Goal: Task Accomplishment & Management: Complete application form

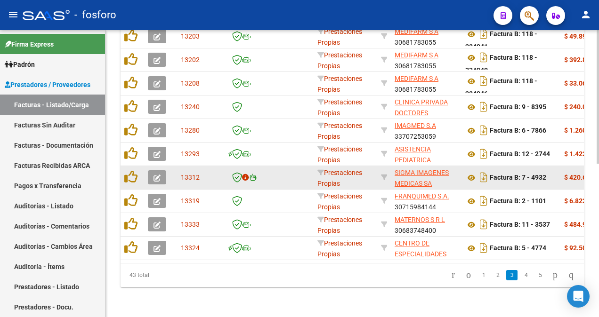
click at [156, 175] on icon "button" at bounding box center [156, 178] width 7 height 7
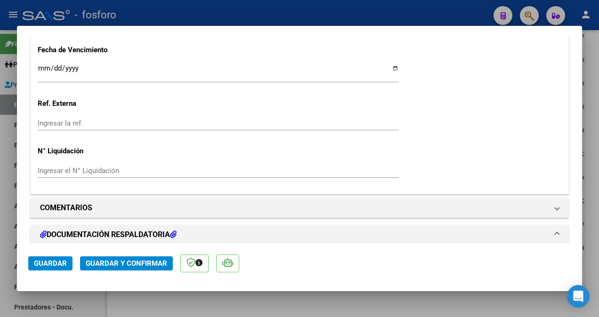
scroll to position [565, 0]
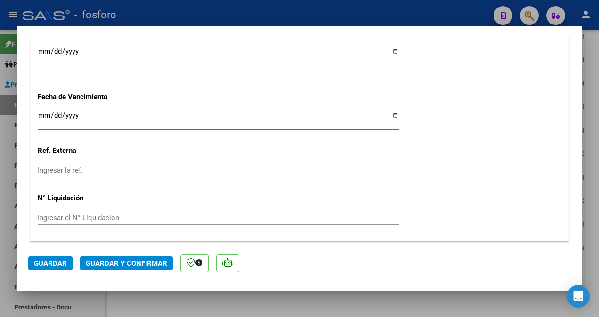
click at [40, 114] on input "Ingresar la fecha" at bounding box center [218, 119] width 361 height 15
type input "[DATE]"
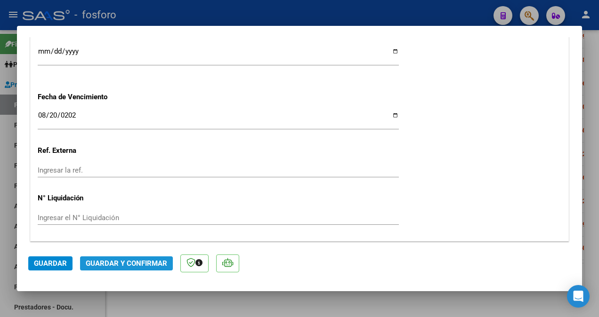
click at [120, 269] on button "Guardar y Confirmar" at bounding box center [126, 264] width 93 height 14
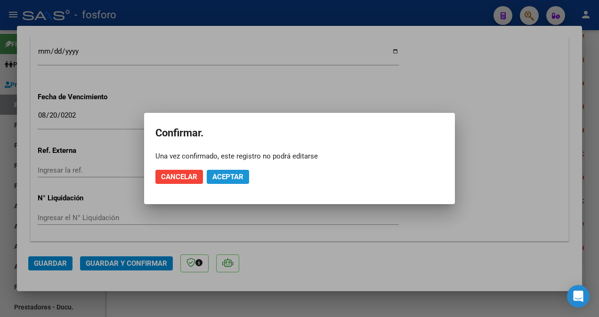
click at [218, 177] on span "Aceptar" at bounding box center [227, 177] width 31 height 8
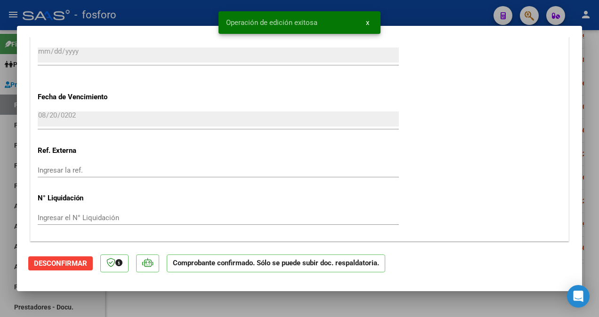
click at [1, 156] on div at bounding box center [299, 158] width 599 height 317
type input "$ 0,00"
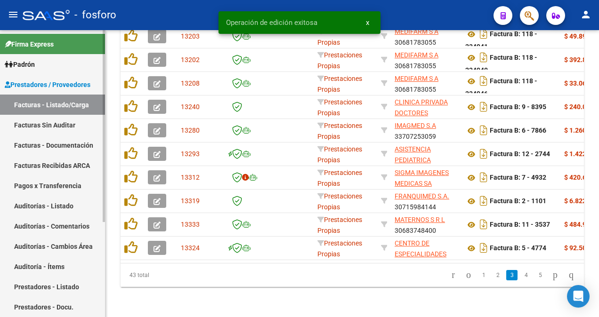
scroll to position [330, 0]
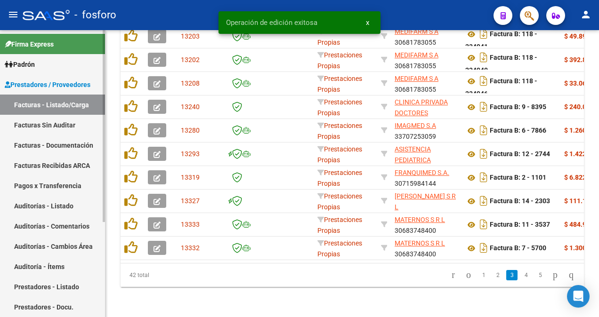
click at [36, 121] on link "Facturas Sin Auditar" at bounding box center [52, 125] width 105 height 20
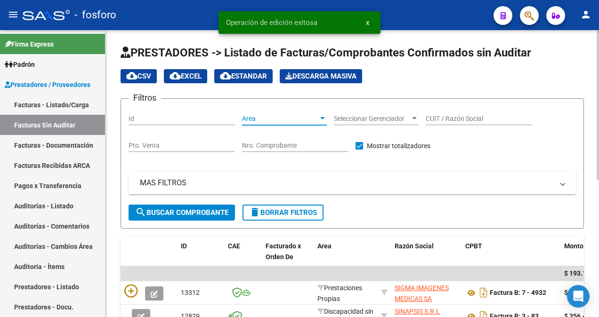
click at [325, 117] on div at bounding box center [322, 119] width 8 height 8
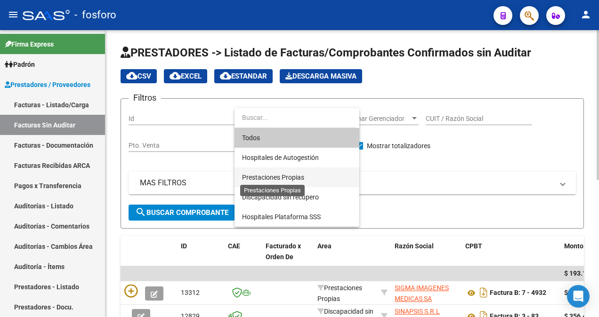
drag, startPoint x: 288, startPoint y: 178, endPoint x: 280, endPoint y: 178, distance: 8.0
click at [288, 177] on span "Prestaciones Propias" at bounding box center [273, 178] width 62 height 8
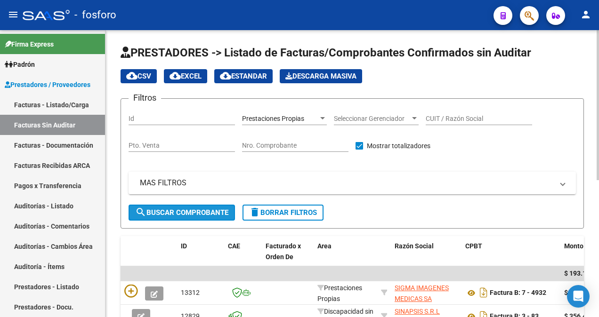
click at [178, 219] on button "search Buscar Comprobante" at bounding box center [181, 213] width 106 height 16
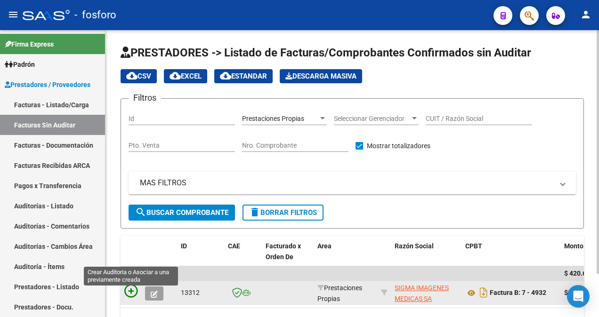
click at [136, 292] on icon at bounding box center [130, 291] width 13 height 13
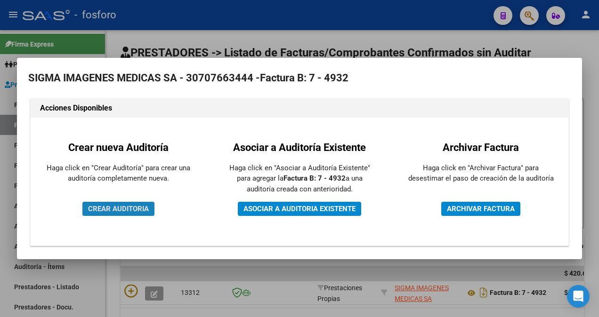
click at [128, 206] on span "CREAR AUDITORIA" at bounding box center [118, 209] width 61 height 8
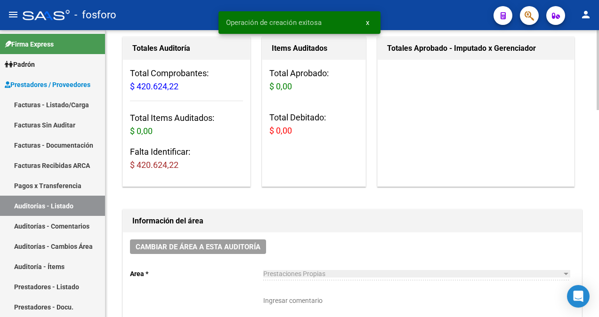
scroll to position [94, 0]
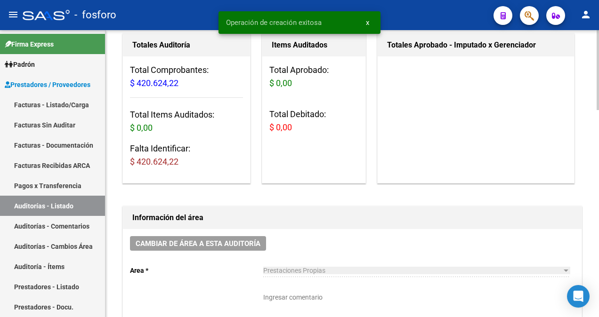
click at [277, 299] on textarea "Ingresar comentario" at bounding box center [416, 313] width 306 height 41
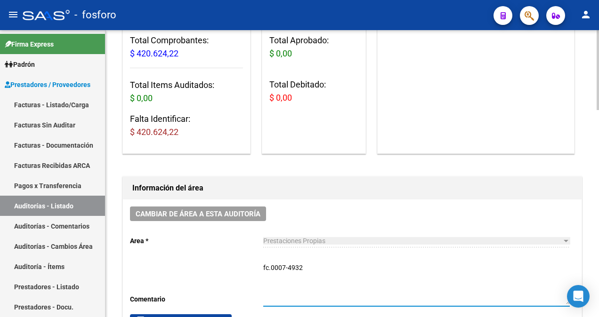
scroll to position [188, 0]
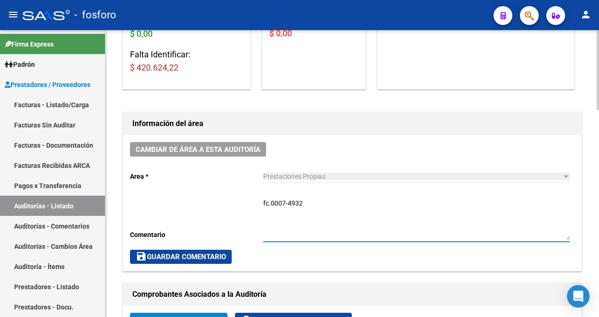
type textarea "fc.0007-4932"
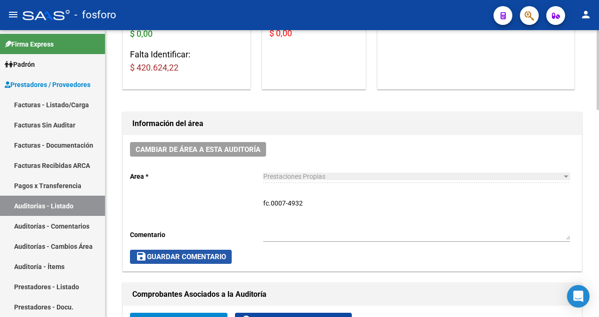
click at [167, 257] on span "save Guardar Comentario" at bounding box center [181, 257] width 90 height 8
click at [166, 260] on span "save Guardar Comentario" at bounding box center [181, 257] width 90 height 8
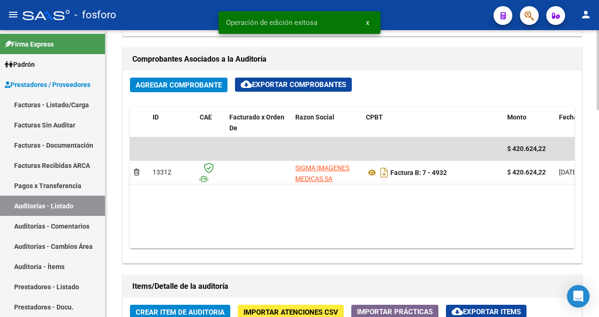
scroll to position [565, 0]
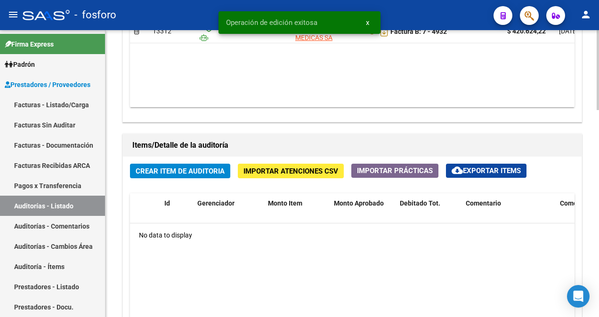
click at [180, 171] on span "Crear Item de Auditoria" at bounding box center [180, 171] width 89 height 8
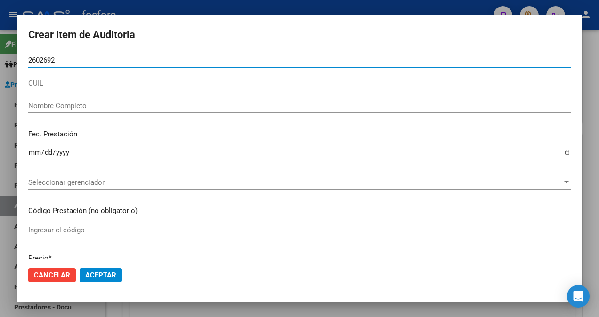
type input "26026927"
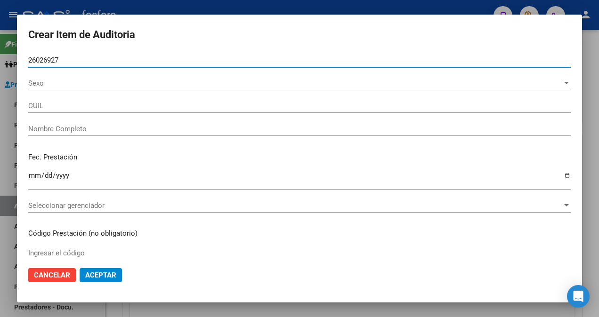
type input "20260269276"
type input "[PERSON_NAME]"
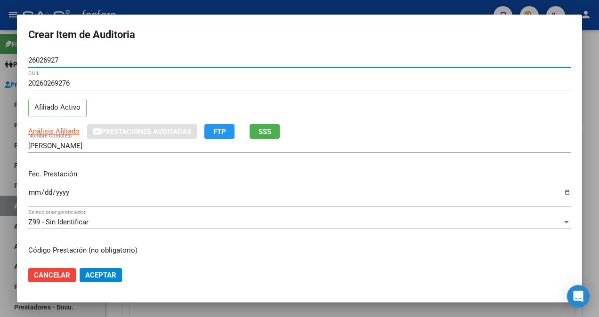
type input "26026927"
click at [35, 190] on input "Ingresar la fecha" at bounding box center [299, 196] width 542 height 15
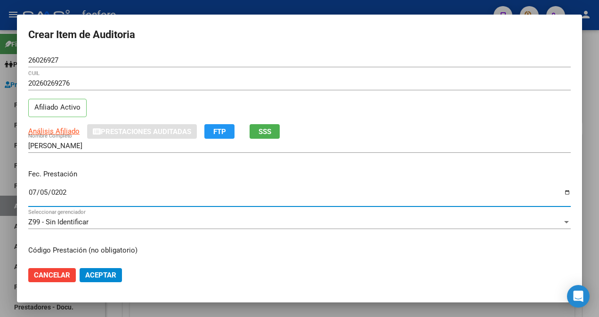
type input "[DATE]"
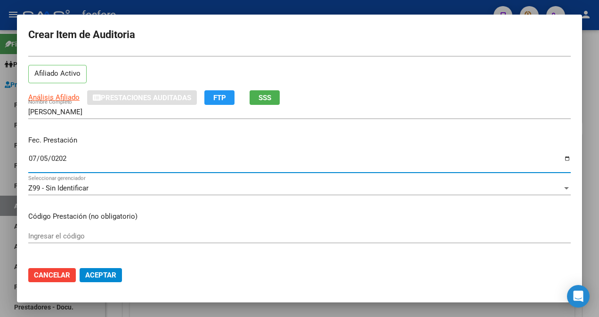
scroll to position [47, 0]
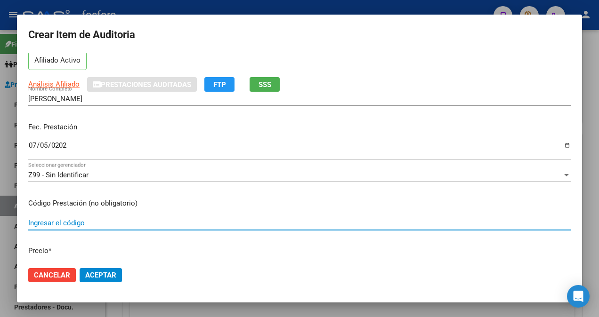
click at [85, 222] on input "Ingresar el código" at bounding box center [299, 223] width 542 height 8
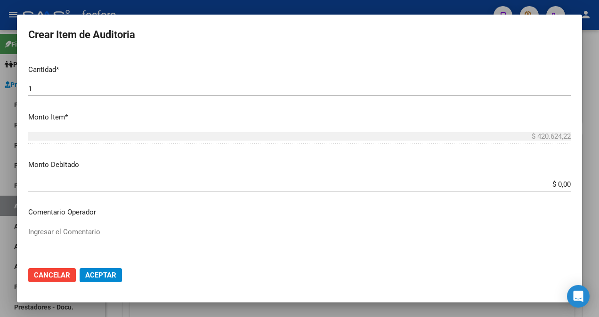
scroll to position [329, 0]
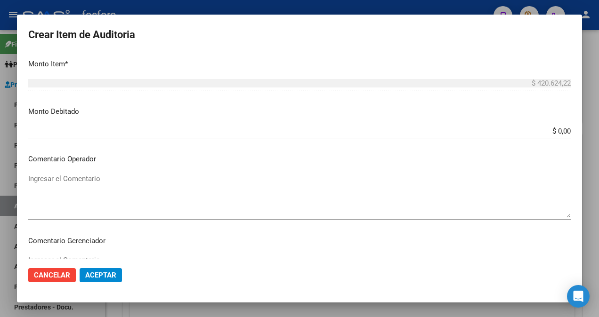
type input "341008/341010 + CONTRASTE ORAL Y EV.- DEMAS AFILIADOS Y CODIGOS EN ADJUNTO."
click at [563, 129] on app-form-text-field "Monto Debitado $ 0,00 Ingresar el monto" at bounding box center [303, 120] width 550 height 29
click at [562, 133] on input "$ 0,00" at bounding box center [299, 131] width 542 height 8
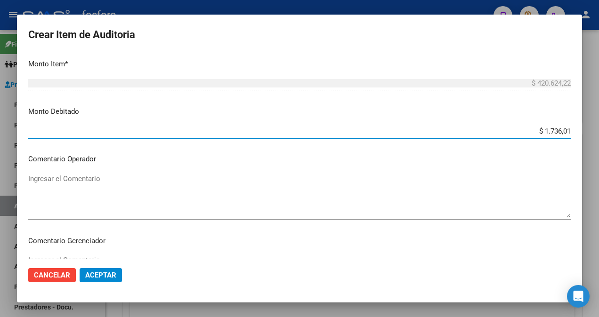
type input "$ 17.360,18"
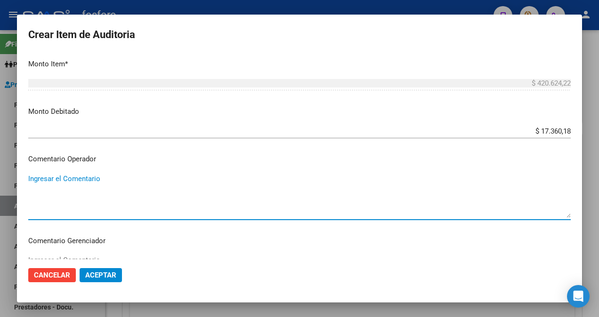
click at [49, 185] on textarea "Ingresar el Comentario" at bounding box center [299, 196] width 542 height 44
click at [32, 181] on textarea "SSE DEBITAN DIFERENCIAS" at bounding box center [299, 196] width 542 height 44
click at [129, 183] on textarea "SE DEBITAN DIFERENCIAS" at bounding box center [299, 196] width 542 height 44
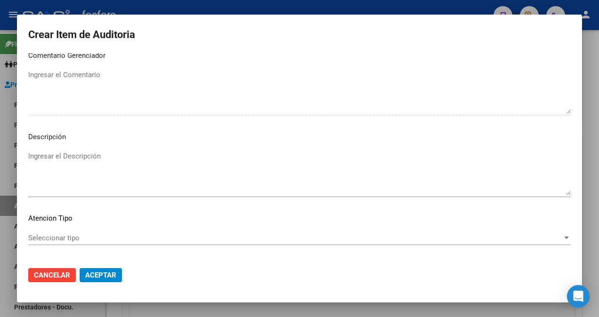
scroll to position [518, 0]
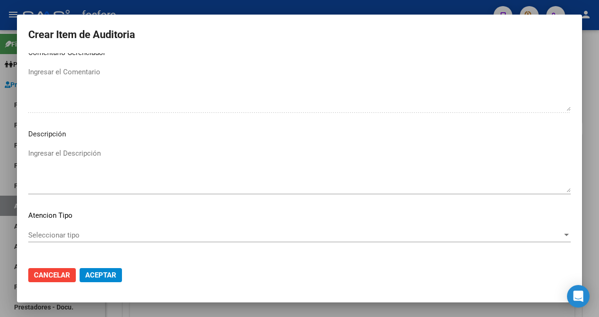
type textarea "SE DEBITAN DIFERENCIAS EN TAC Y RMN DE ACUERDO A ULTIMOS VALORES CONVENIDOS."
click at [40, 232] on span "Seleccionar tipo" at bounding box center [295, 235] width 534 height 8
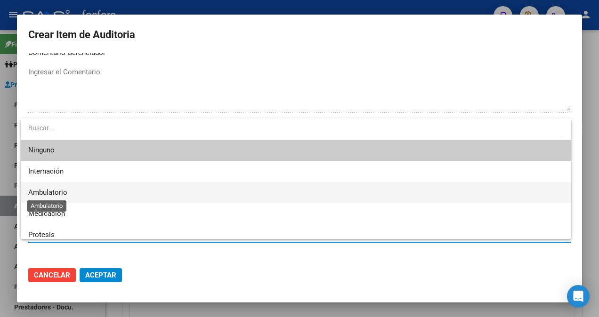
click at [63, 195] on span "Ambulatorio" at bounding box center [47, 192] width 39 height 8
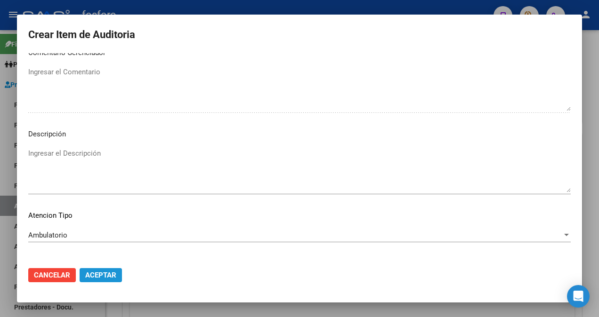
click at [96, 278] on span "Aceptar" at bounding box center [100, 275] width 31 height 8
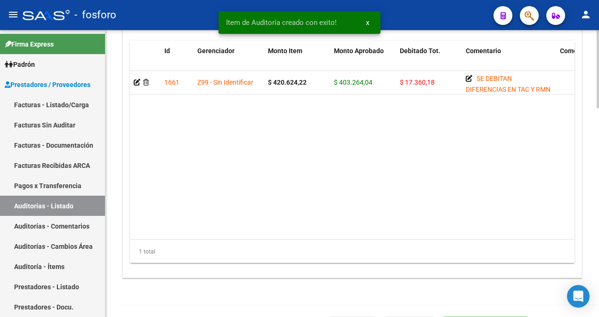
scroll to position [766, 0]
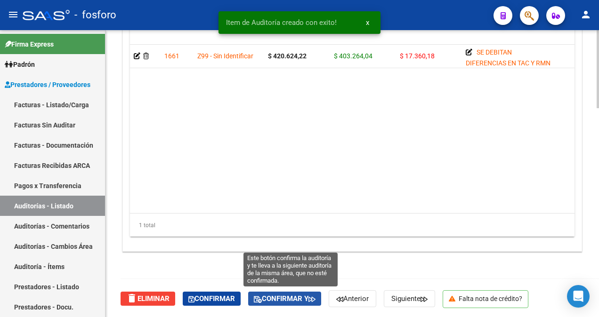
click at [273, 297] on span "Confirmar y" at bounding box center [285, 299] width 62 height 8
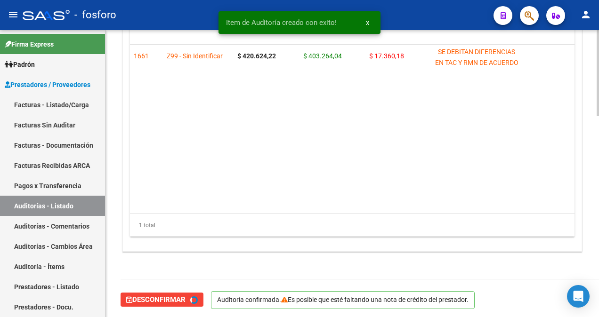
type input "202508"
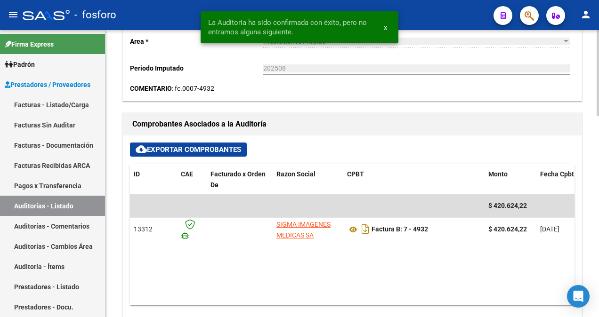
scroll to position [12, 0]
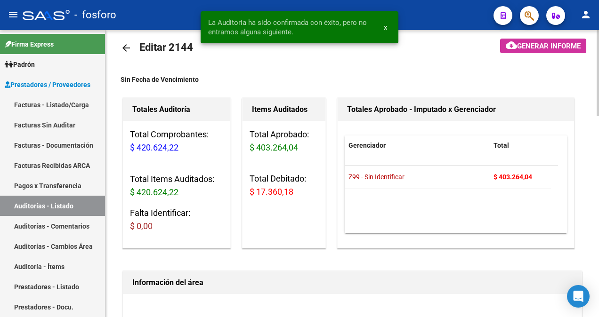
click at [545, 46] on span "Generar informe" at bounding box center [549, 46] width 64 height 8
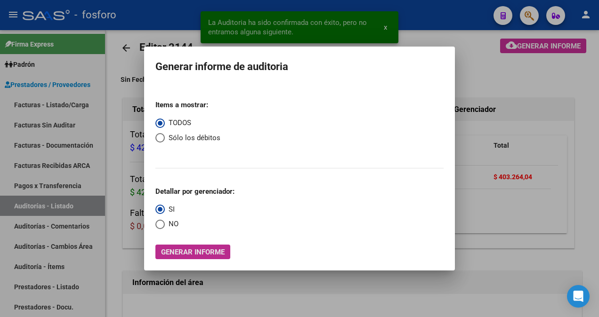
click at [217, 248] on span "Generar informe" at bounding box center [193, 252] width 64 height 8
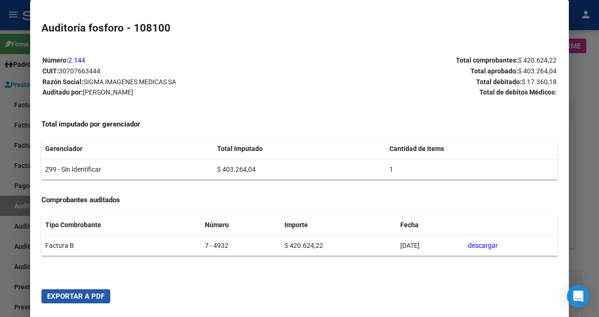
click at [48, 298] on span "Exportar a PDF" at bounding box center [75, 296] width 57 height 8
click at [14, 39] on div at bounding box center [299, 158] width 599 height 317
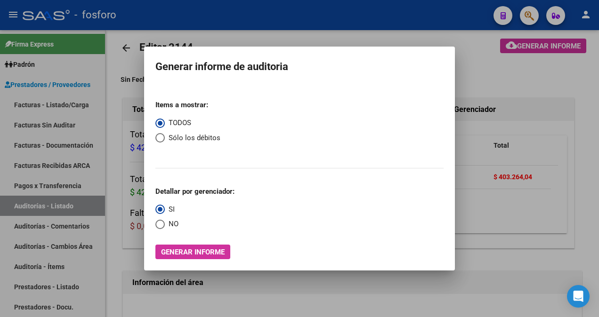
click at [363, 300] on div at bounding box center [299, 158] width 599 height 317
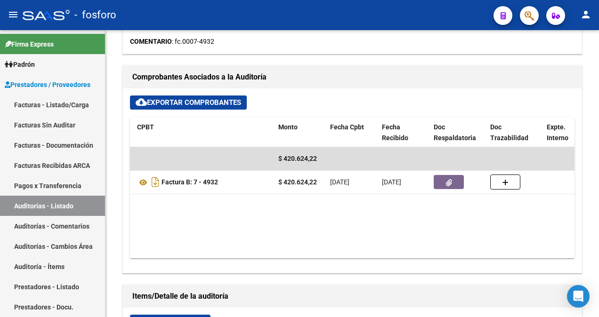
scroll to position [0, 226]
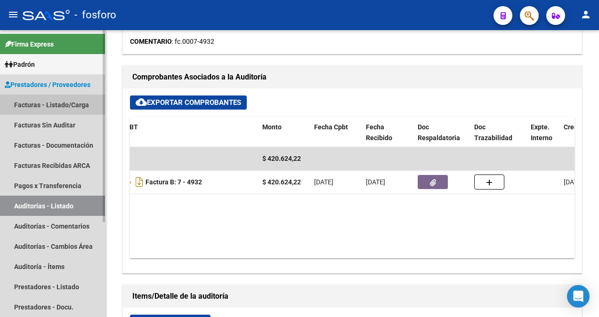
click at [58, 106] on link "Facturas - Listado/Carga" at bounding box center [52, 105] width 105 height 20
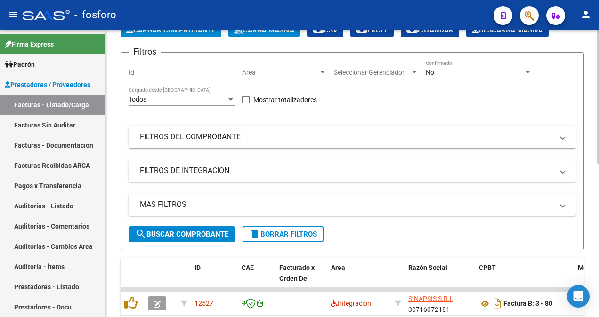
scroll to position [0, 0]
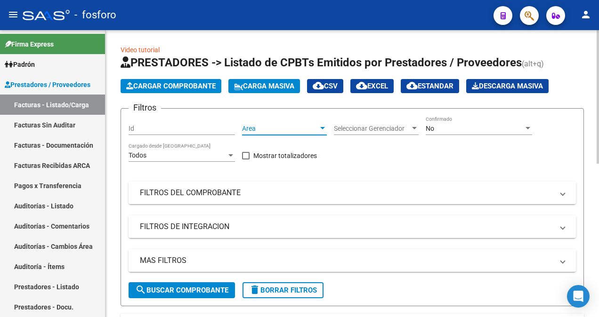
click at [321, 125] on div at bounding box center [322, 129] width 8 height 8
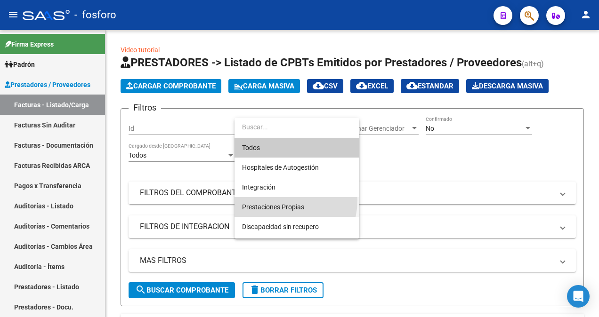
click at [281, 201] on span "Prestaciones Propias" at bounding box center [297, 207] width 110 height 20
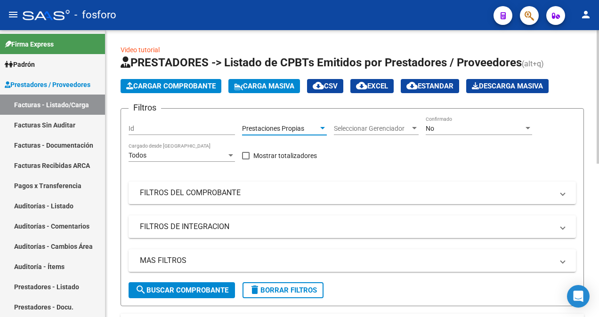
click at [185, 290] on span "search Buscar Comprobante" at bounding box center [181, 290] width 93 height 8
click at [169, 292] on span "search Buscar Comprobante" at bounding box center [181, 290] width 93 height 8
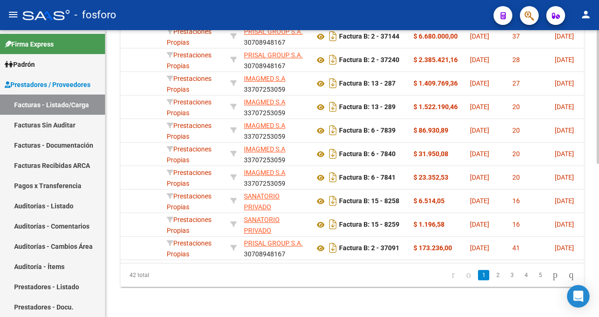
scroll to position [0, 207]
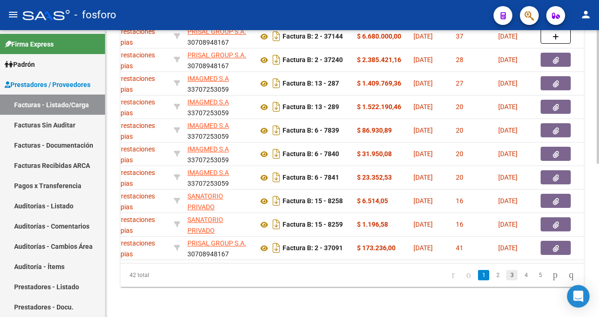
click at [506, 275] on link "3" at bounding box center [511, 275] width 11 height 10
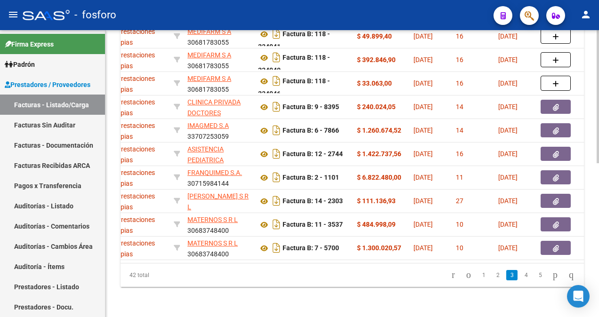
scroll to position [330, 0]
click at [492, 278] on link "2" at bounding box center [497, 275] width 11 height 10
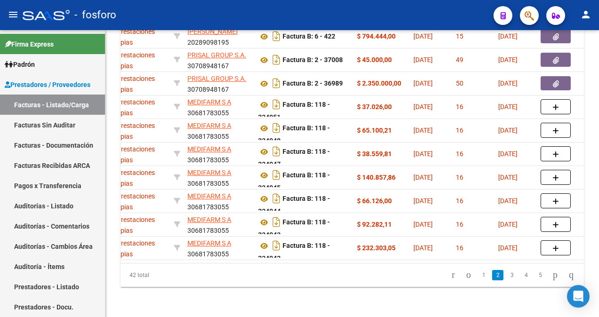
click at [506, 276] on link "3" at bounding box center [511, 275] width 11 height 10
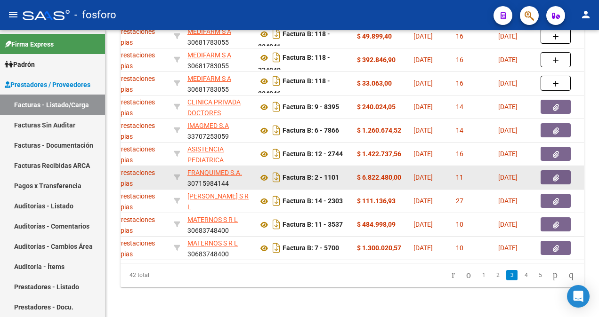
click at [550, 170] on button "button" at bounding box center [555, 177] width 30 height 14
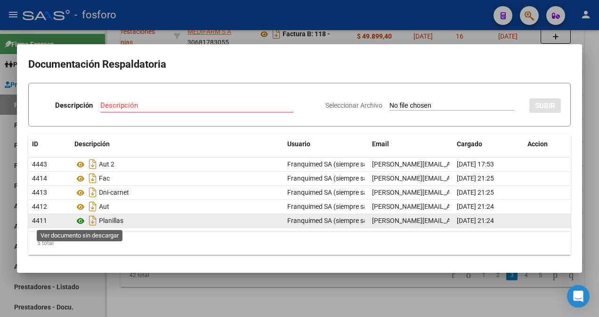
click at [78, 220] on icon at bounding box center [80, 221] width 12 height 11
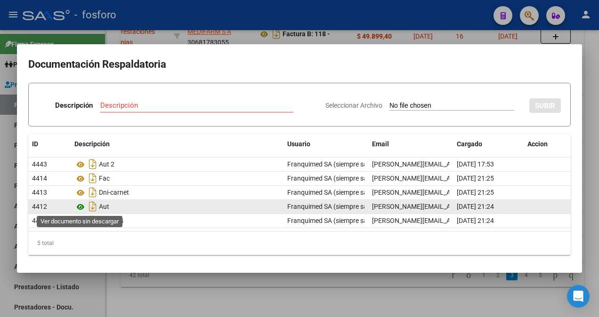
click at [77, 206] on icon at bounding box center [80, 206] width 12 height 11
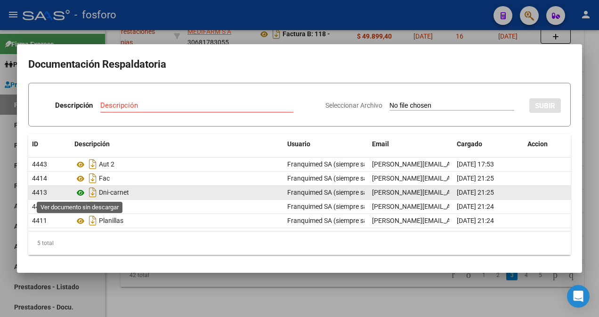
click at [78, 190] on icon at bounding box center [80, 192] width 12 height 11
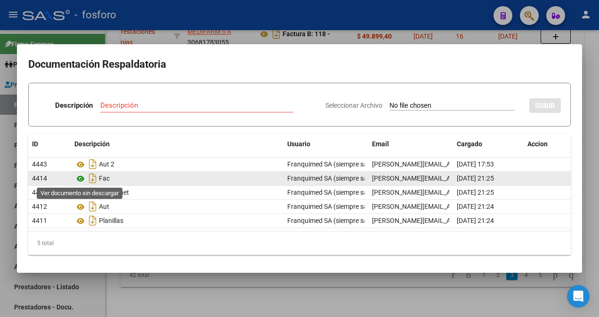
click at [80, 177] on icon at bounding box center [80, 178] width 12 height 11
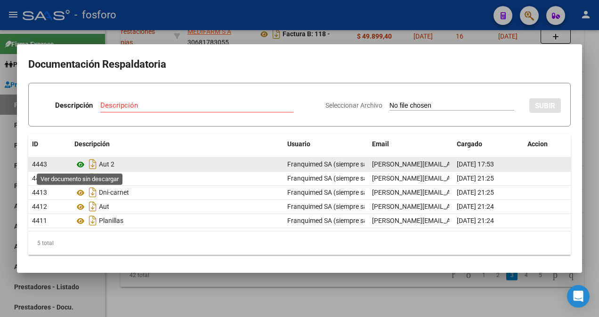
click at [83, 166] on icon at bounding box center [80, 164] width 12 height 11
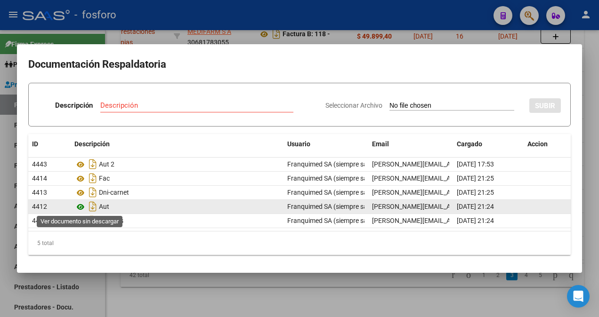
click at [85, 205] on icon at bounding box center [80, 206] width 12 height 11
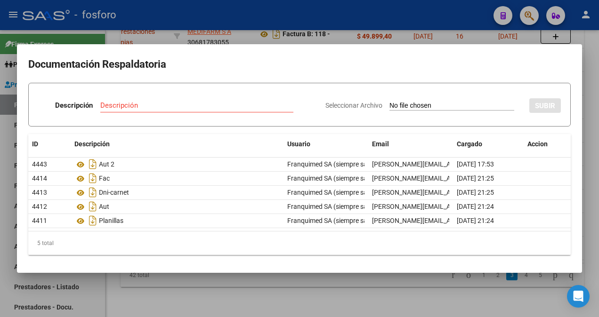
click at [347, 280] on div at bounding box center [299, 158] width 599 height 317
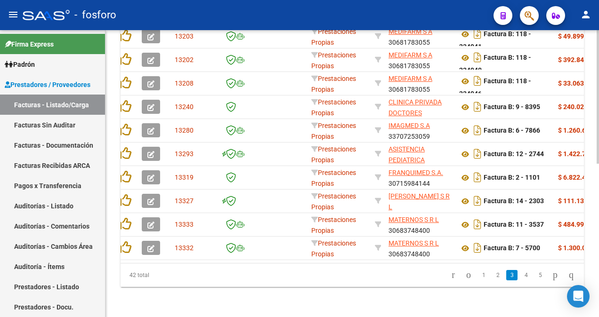
scroll to position [0, 0]
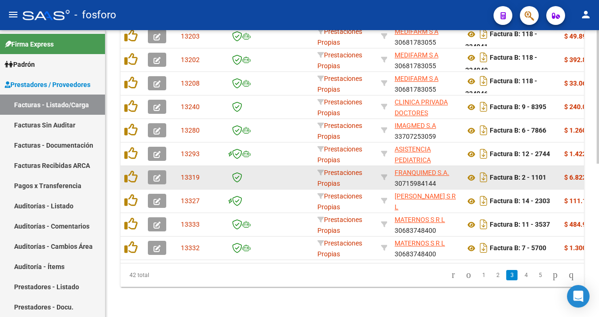
click at [153, 175] on icon "button" at bounding box center [156, 178] width 7 height 7
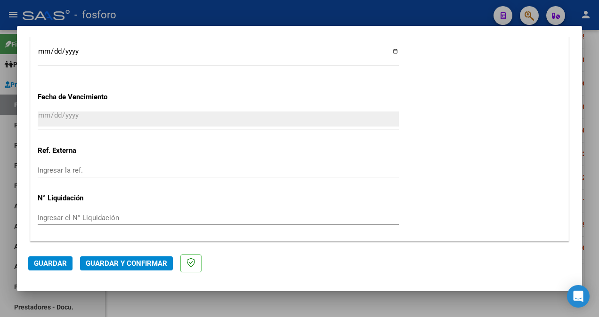
scroll to position [513, 0]
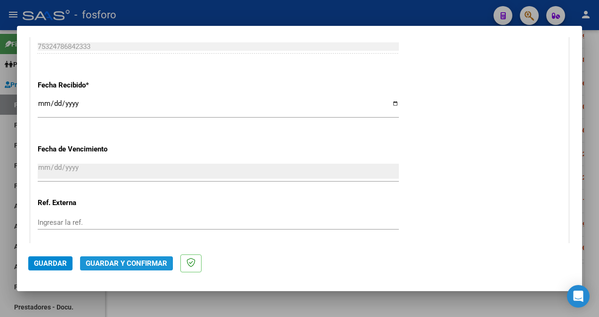
click at [91, 264] on span "Guardar y Confirmar" at bounding box center [126, 263] width 81 height 8
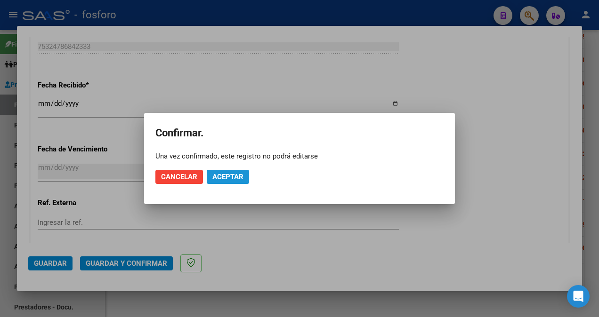
click at [222, 183] on button "Aceptar" at bounding box center [228, 177] width 42 height 14
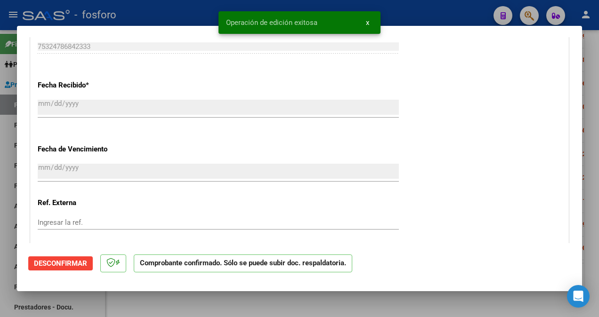
click at [7, 204] on div at bounding box center [299, 158] width 599 height 317
type input "$ 0,00"
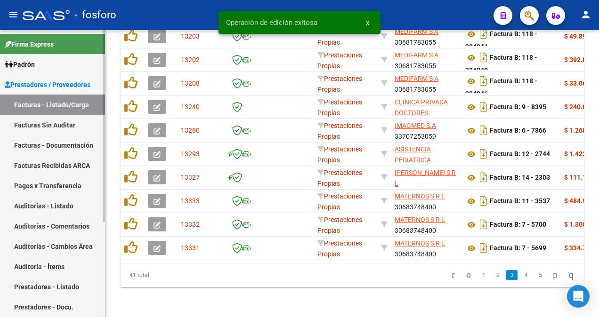
scroll to position [330, 0]
click at [57, 126] on link "Facturas Sin Auditar" at bounding box center [52, 125] width 105 height 20
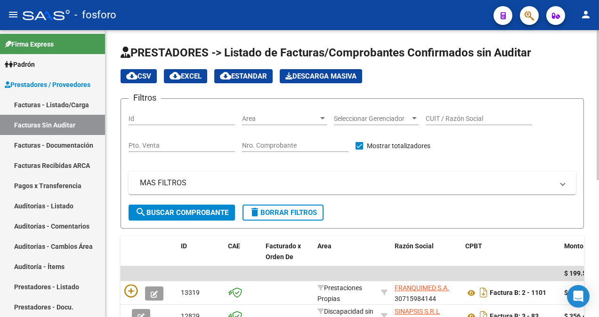
click at [324, 117] on div at bounding box center [322, 119] width 8 height 8
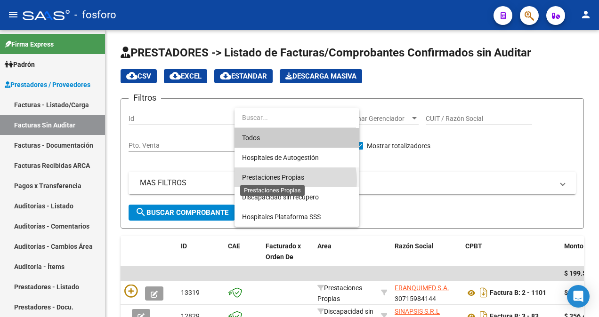
click at [285, 181] on span "Prestaciones Propias" at bounding box center [273, 178] width 62 height 8
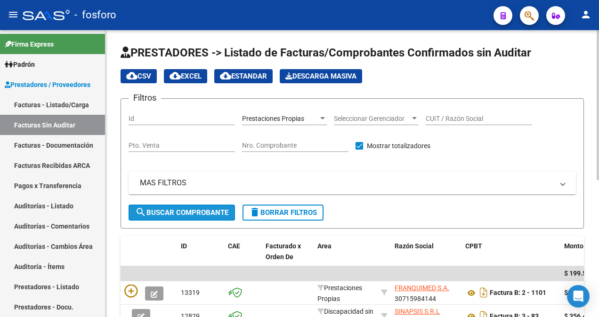
click at [197, 214] on span "search Buscar Comprobante" at bounding box center [181, 213] width 93 height 8
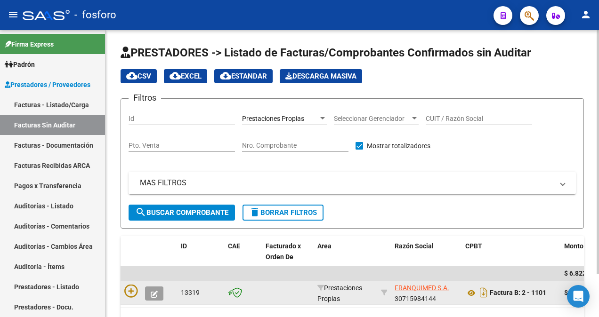
click at [121, 292] on datatable-body-cell at bounding box center [148, 292] width 56 height 23
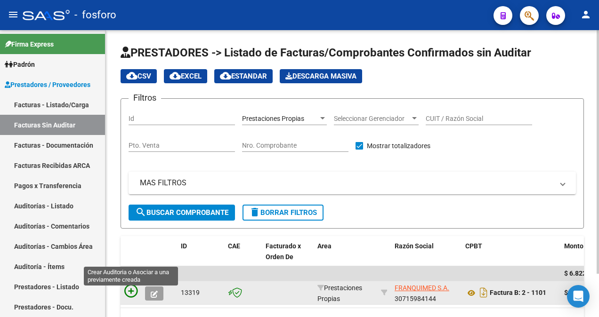
click at [132, 291] on icon at bounding box center [130, 291] width 13 height 13
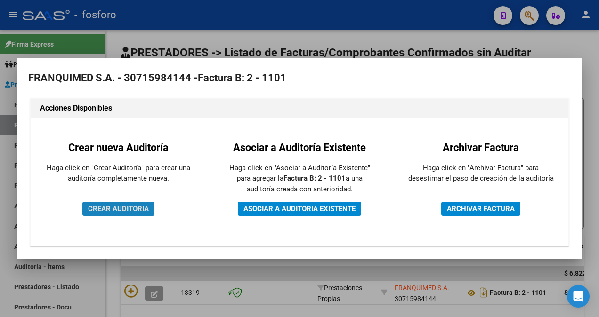
click at [100, 202] on button "CREAR AUDITORIA" at bounding box center [118, 209] width 72 height 14
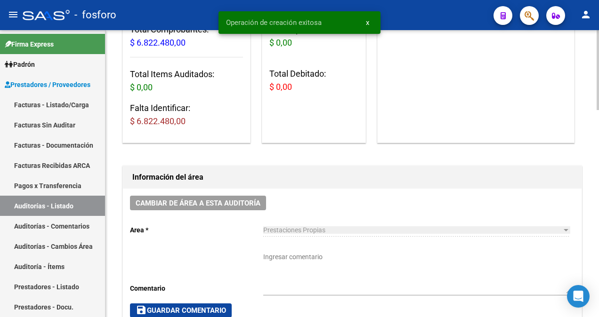
scroll to position [141, 0]
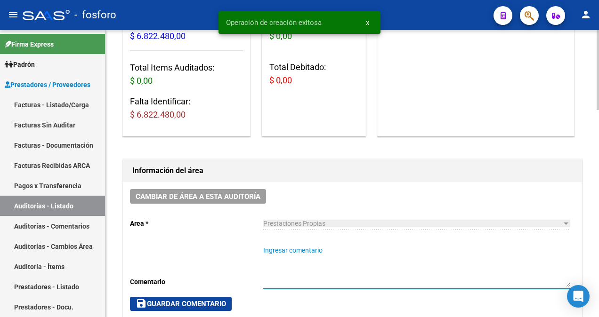
click at [297, 255] on textarea "Ingresar comentario" at bounding box center [416, 266] width 306 height 41
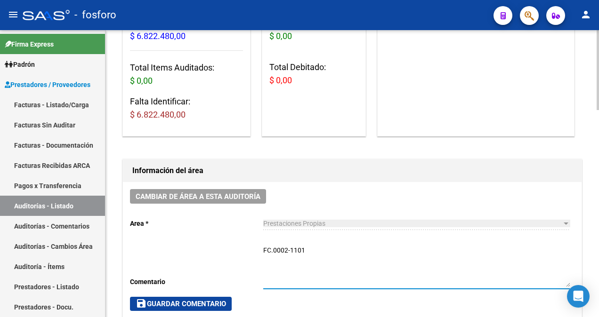
type textarea "FC.0002-1101"
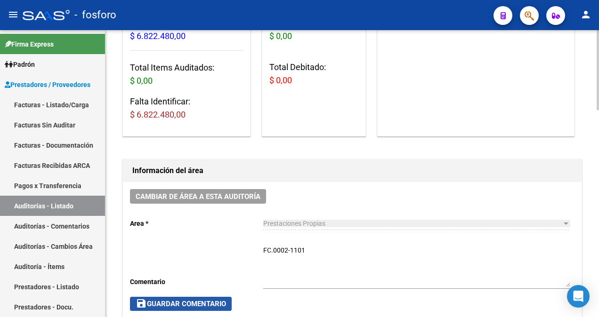
click at [216, 300] on span "save Guardar Comentario" at bounding box center [181, 304] width 90 height 8
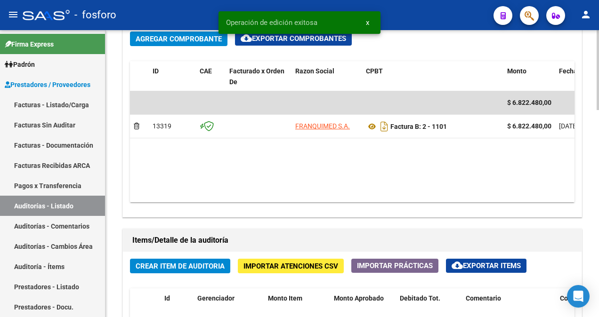
scroll to position [471, 0]
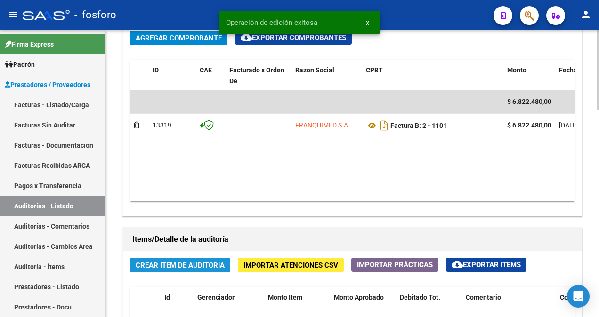
click at [155, 265] on span "Crear Item de Auditoria" at bounding box center [180, 265] width 89 height 8
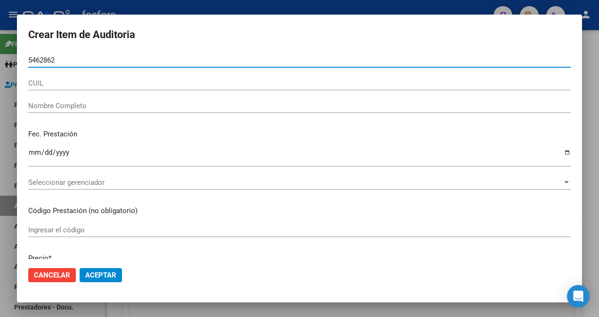
type input "54628623"
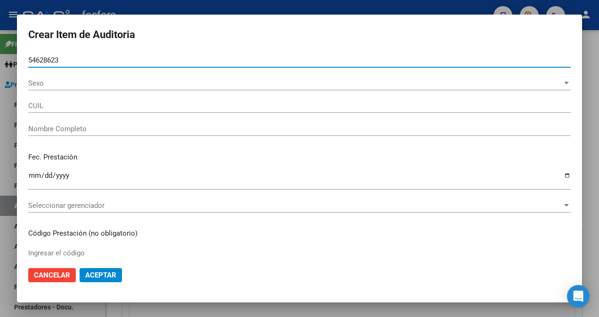
type input "27546286237"
type input "[PERSON_NAME] -"
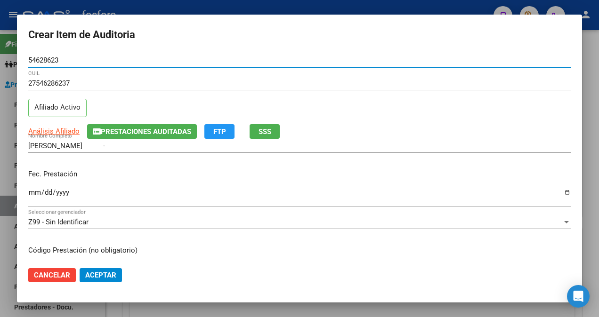
type input "54628623"
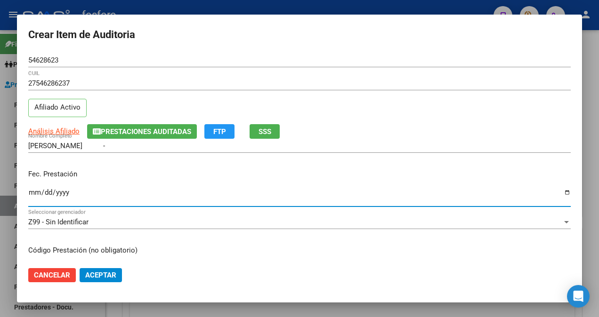
click at [34, 194] on input "Ingresar la fecha" at bounding box center [299, 196] width 542 height 15
type input "[DATE]"
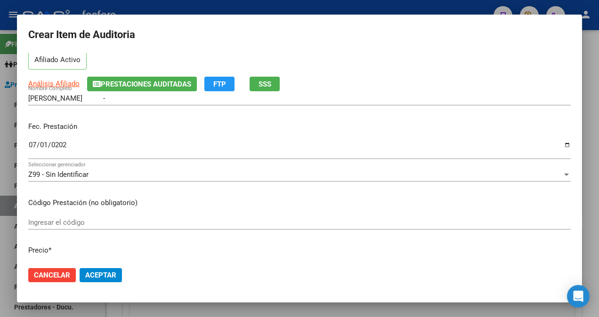
scroll to position [94, 0]
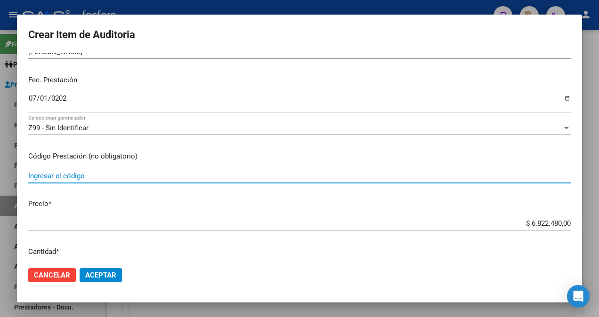
click at [92, 177] on input "Ingresar el código" at bounding box center [299, 176] width 542 height 8
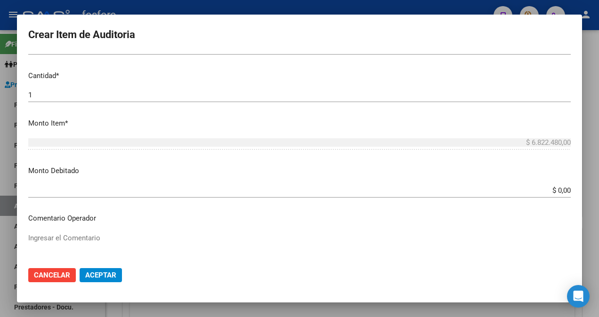
scroll to position [282, 0]
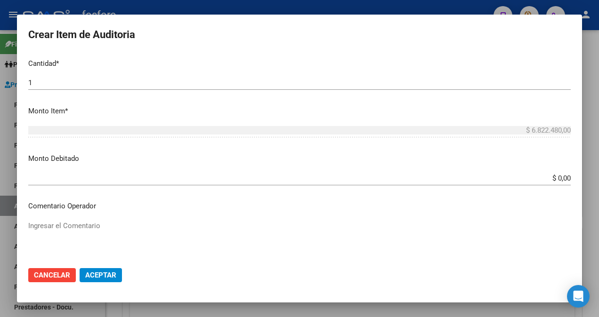
type input "ENFERMERIA PROFESIONAL DE [DATE] A [DATE] 24 HS. DIARIAS MES DE JULIO."
click at [70, 227] on textarea "Ingresar el Comentario" at bounding box center [299, 243] width 542 height 44
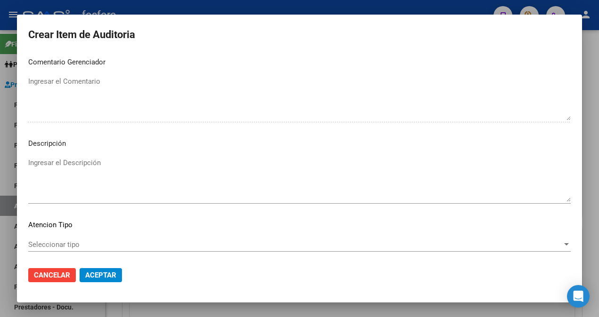
scroll to position [556, 0]
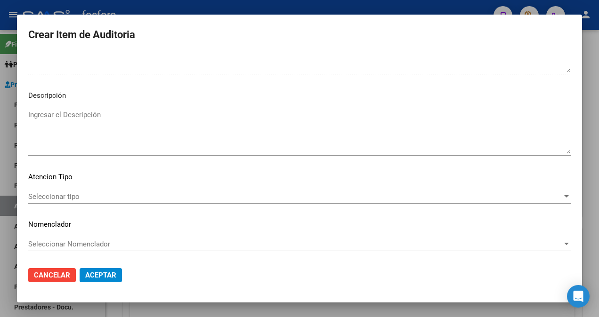
type textarea "SIN DEBITOS."
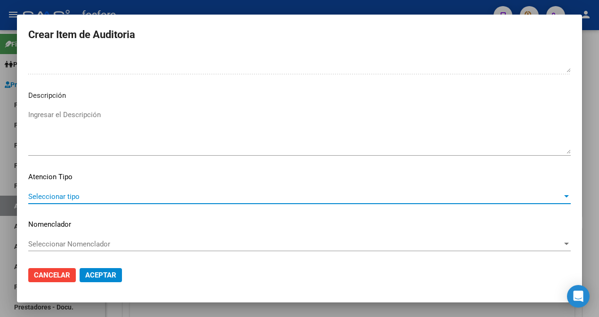
click at [71, 196] on span "Seleccionar tipo" at bounding box center [295, 197] width 534 height 8
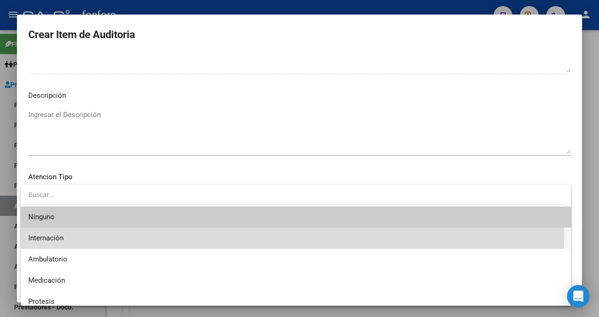
click at [67, 235] on span "Internación" at bounding box center [295, 238] width 535 height 21
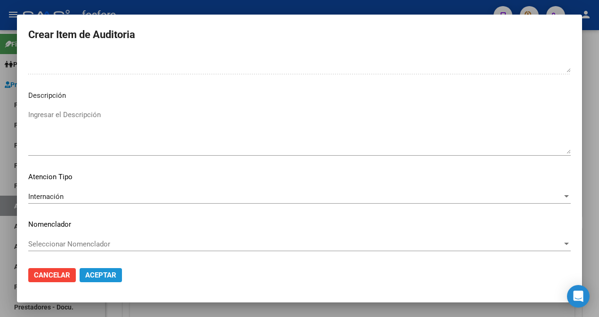
click at [97, 276] on span "Aceptar" at bounding box center [100, 275] width 31 height 8
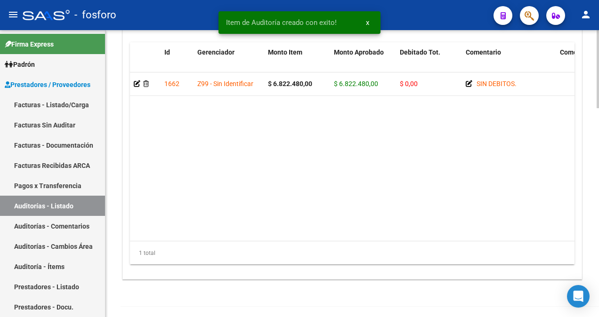
scroll to position [766, 0]
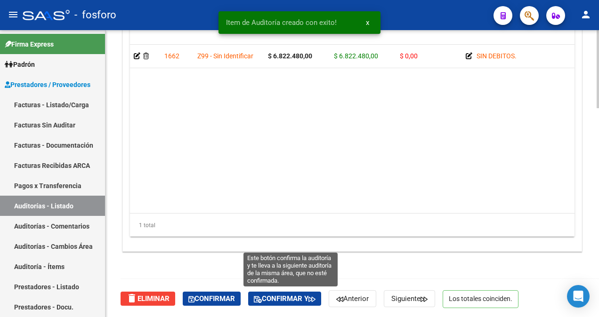
click at [274, 297] on span "Confirmar y" at bounding box center [285, 299] width 62 height 8
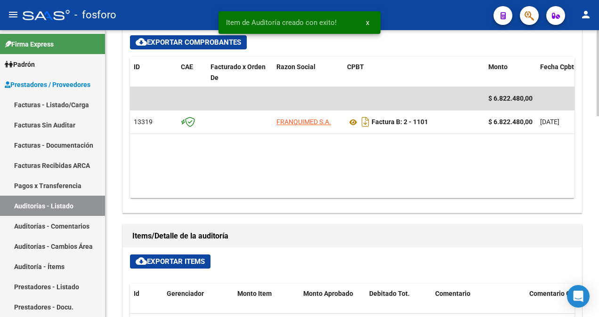
type input "202508"
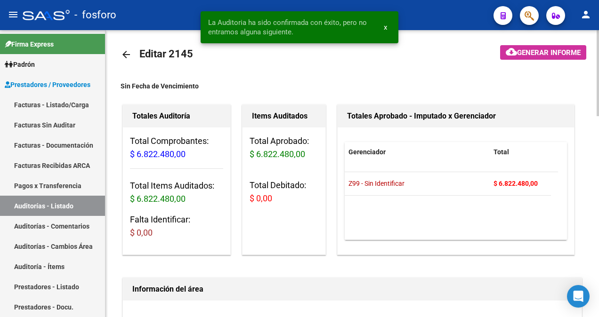
scroll to position [0, 0]
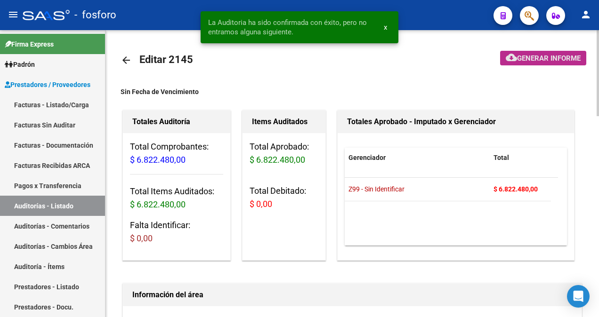
click at [555, 55] on span "Generar informe" at bounding box center [549, 58] width 64 height 8
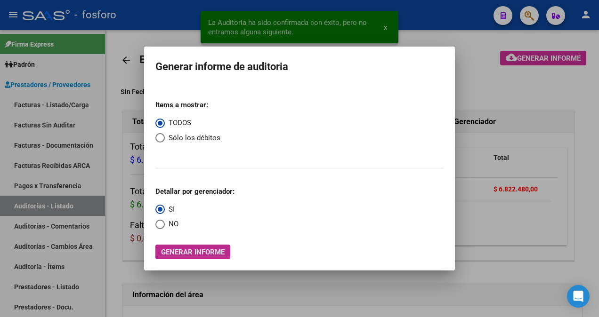
click at [184, 257] on button "Generar informe" at bounding box center [192, 252] width 75 height 15
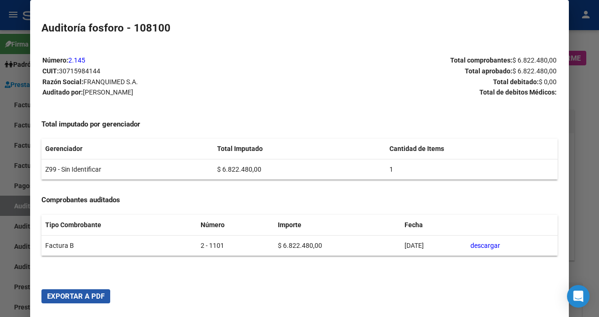
click at [59, 300] on span "Exportar a PDF" at bounding box center [75, 296] width 57 height 8
click at [14, 234] on div at bounding box center [299, 158] width 599 height 317
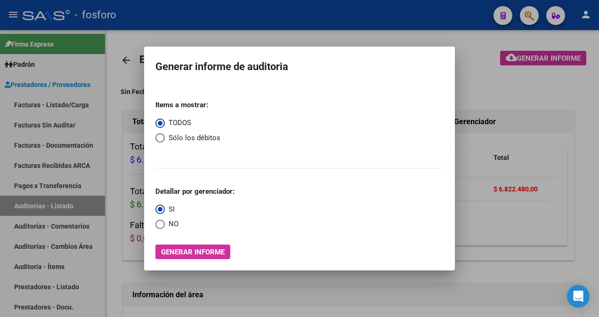
click at [155, 245] on button "Generar informe" at bounding box center [192, 252] width 75 height 15
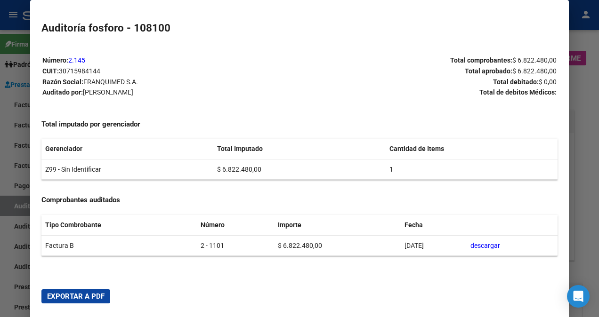
click at [0, 106] on html "menu - fosforo person Firma Express Padrón Afiliados Empadronados Padrón Ágil A…" at bounding box center [299, 158] width 599 height 317
click at [11, 111] on div at bounding box center [299, 158] width 599 height 317
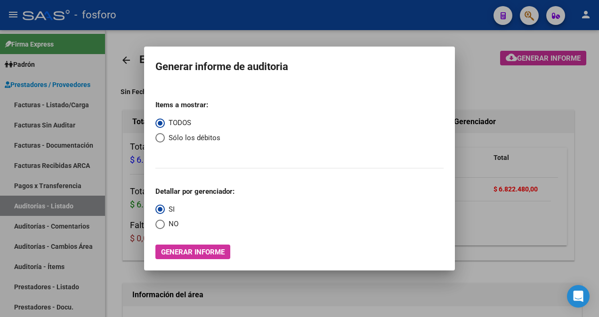
click at [85, 126] on div at bounding box center [299, 158] width 599 height 317
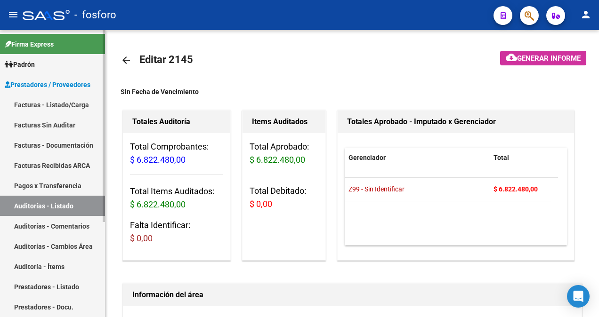
click at [75, 105] on link "Facturas - Listado/Carga" at bounding box center [52, 105] width 105 height 20
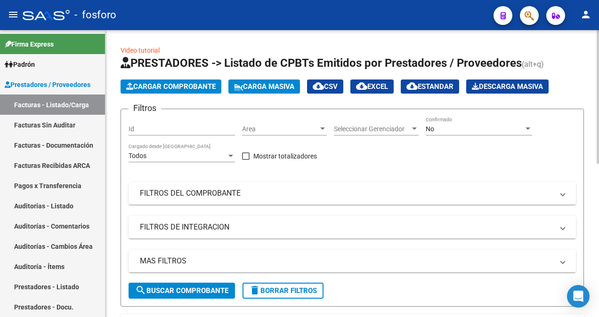
click at [321, 128] on div at bounding box center [322, 129] width 5 height 2
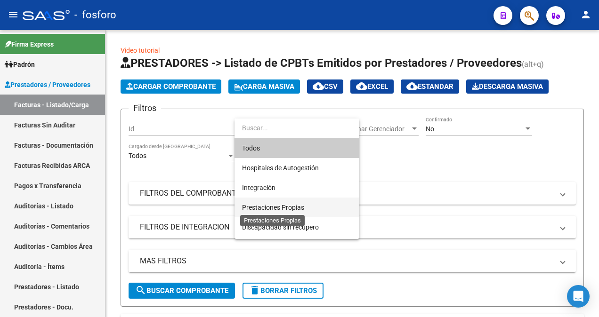
click at [285, 205] on span "Prestaciones Propias" at bounding box center [273, 208] width 62 height 8
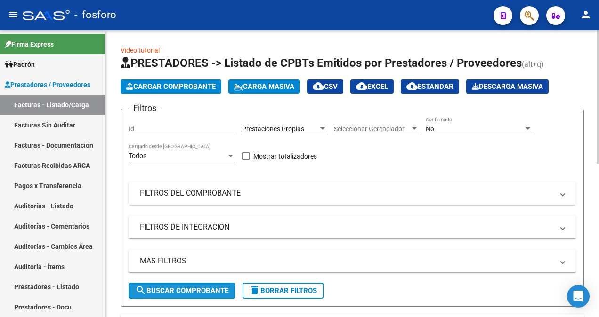
click at [181, 289] on span "search Buscar Comprobante" at bounding box center [181, 291] width 93 height 8
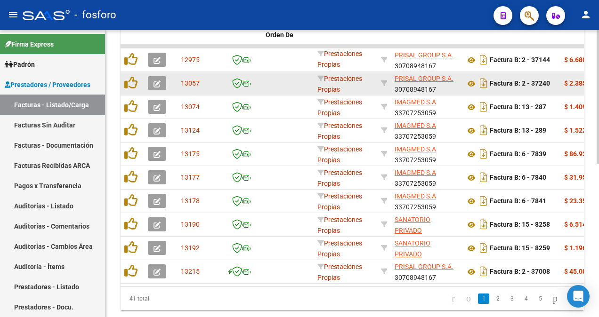
scroll to position [329, 0]
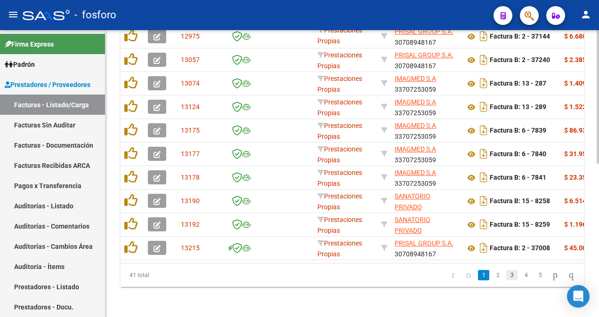
click at [506, 280] on link "3" at bounding box center [511, 275] width 11 height 10
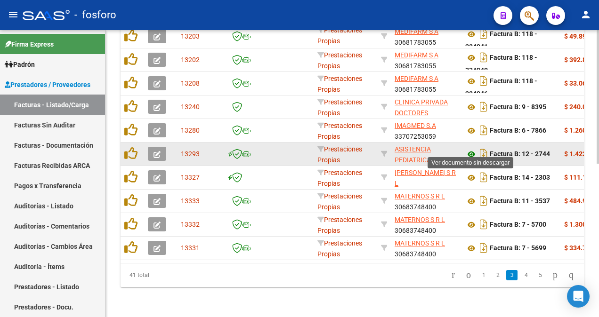
click at [470, 149] on icon at bounding box center [471, 154] width 12 height 11
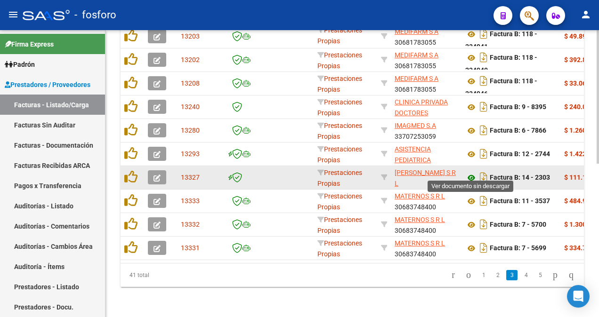
click at [470, 172] on icon at bounding box center [471, 177] width 12 height 11
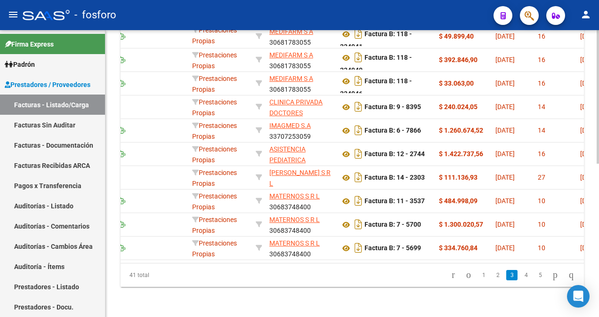
scroll to position [0, 213]
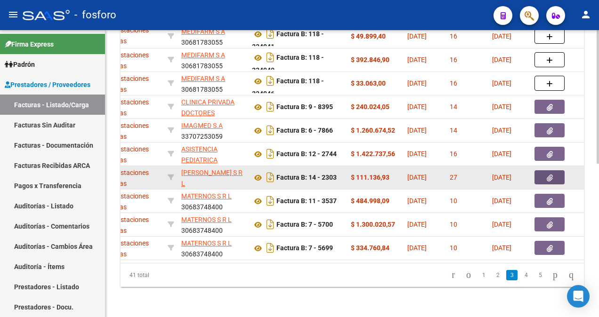
click at [551, 175] on icon "button" at bounding box center [549, 178] width 6 height 7
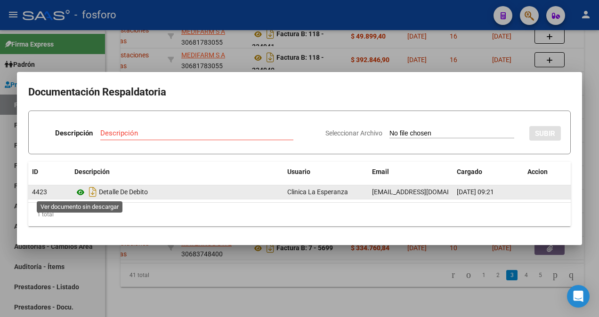
click at [83, 192] on icon at bounding box center [80, 192] width 12 height 11
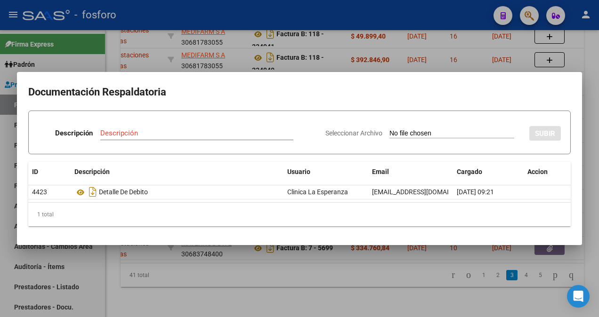
click at [163, 296] on div at bounding box center [299, 158] width 599 height 317
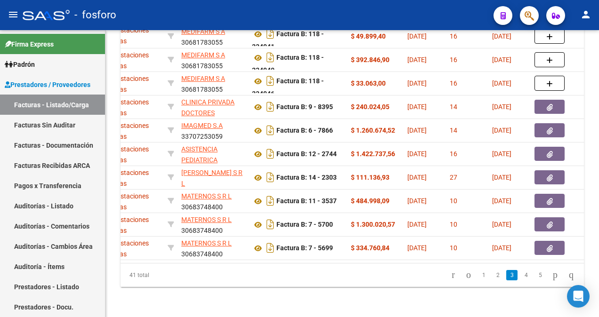
click at [128, 264] on div "ID CAE Facturado x Orden De Area Razón Social CPBT Monto Fecha Cpbt Días desde …" at bounding box center [351, 139] width 463 height 297
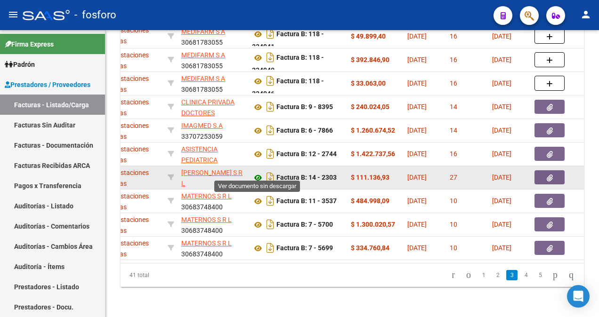
click at [256, 172] on icon at bounding box center [258, 177] width 12 height 11
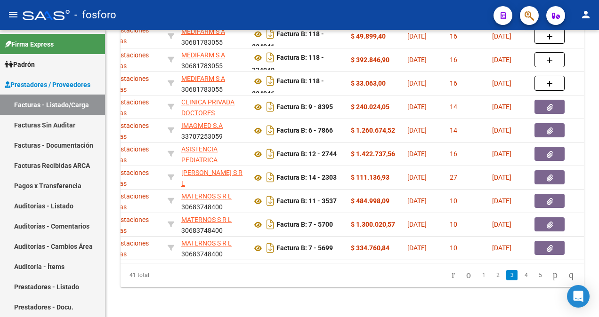
click at [523, 16] on button "button" at bounding box center [529, 15] width 19 height 19
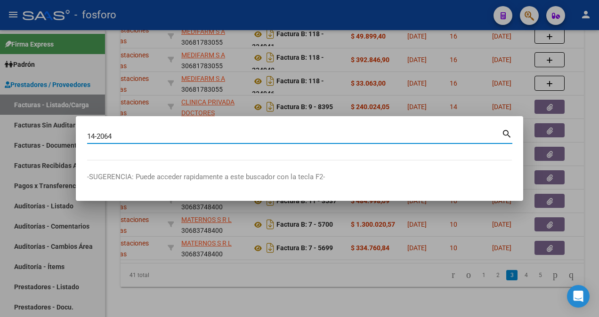
type input "14-2064"
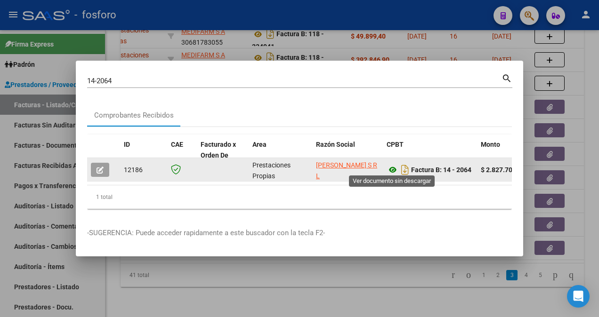
click at [395, 164] on icon at bounding box center [392, 169] width 12 height 11
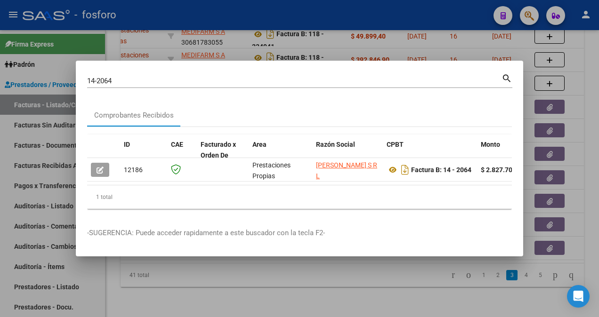
click at [222, 293] on div at bounding box center [299, 158] width 599 height 317
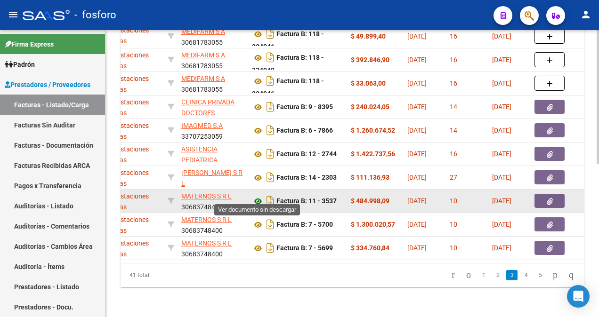
click at [259, 196] on icon at bounding box center [258, 201] width 12 height 11
click at [546, 201] on button "button" at bounding box center [549, 201] width 30 height 14
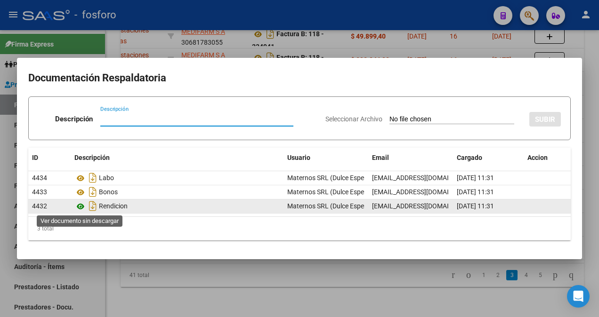
click at [82, 205] on icon at bounding box center [80, 206] width 12 height 11
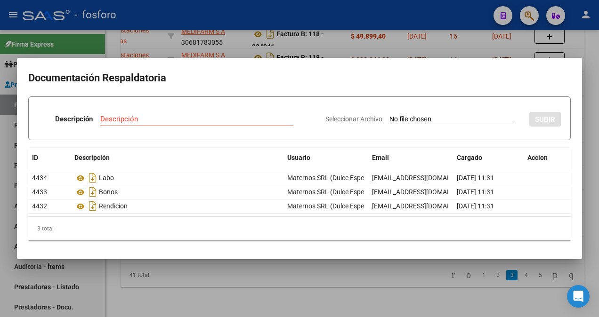
click at [324, 48] on div at bounding box center [299, 158] width 599 height 317
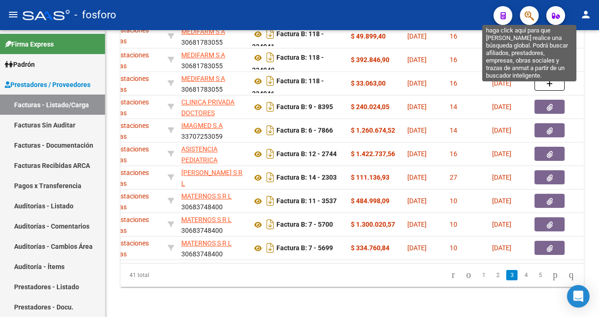
click at [532, 16] on icon "button" at bounding box center [528, 15] width 9 height 11
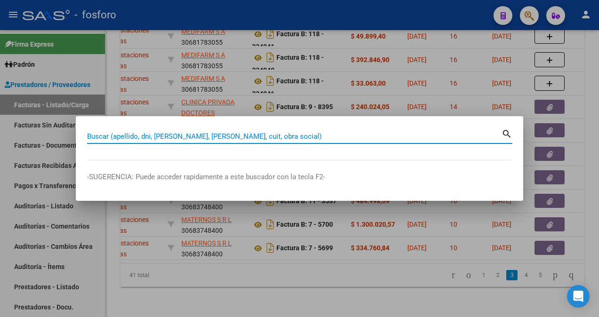
paste input "59419196"
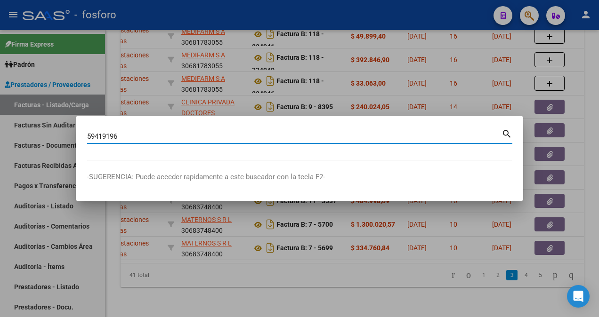
type input "59419196"
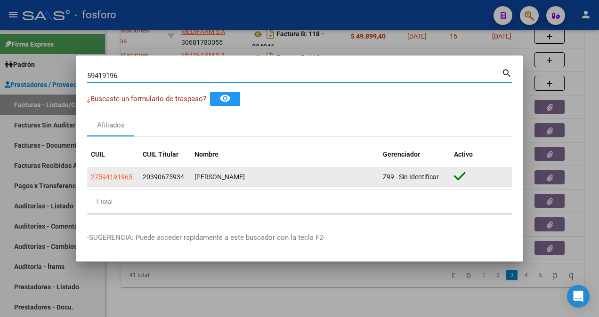
click at [112, 181] on span "27594191965" at bounding box center [111, 177] width 41 height 8
copy span "1"
type textarea "27594191965"
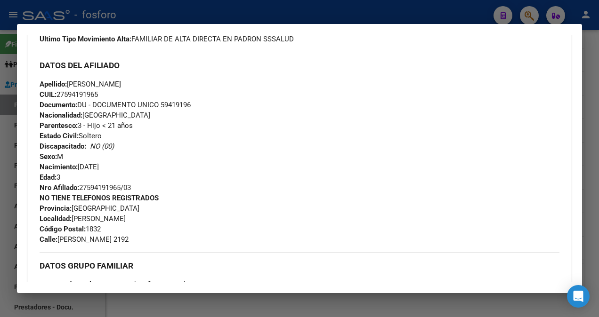
scroll to position [273, 0]
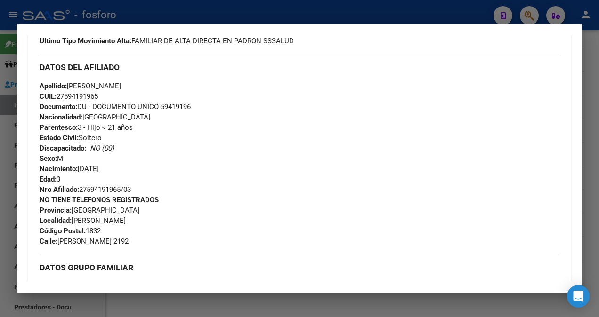
click at [90, 3] on div at bounding box center [299, 158] width 599 height 317
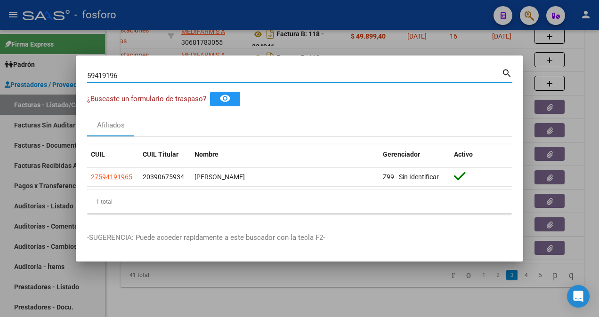
click at [145, 78] on input "59419196" at bounding box center [294, 76] width 414 height 8
type input "5"
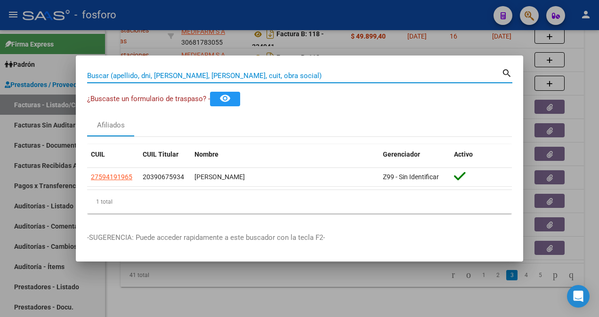
paste input "31687603/"
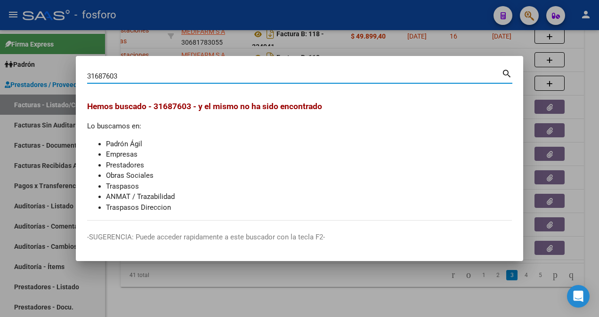
type input "31687603"
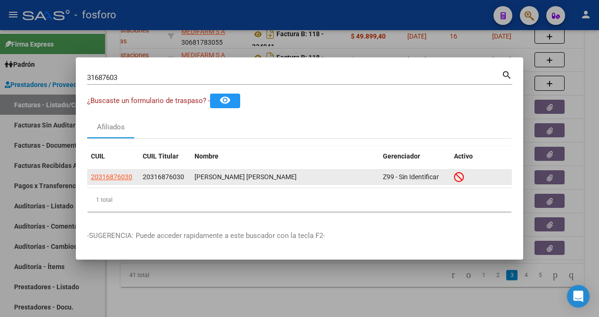
click at [99, 181] on app-link-go-to "20316876030" at bounding box center [111, 177] width 41 height 11
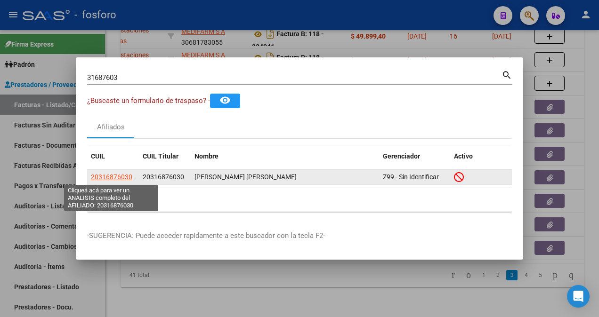
click at [101, 180] on span "20316876030" at bounding box center [111, 177] width 41 height 8
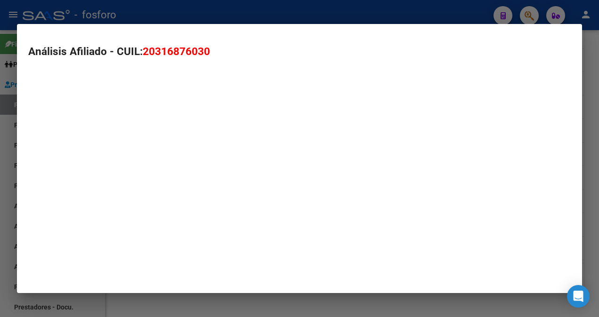
type textarea "20316876030"
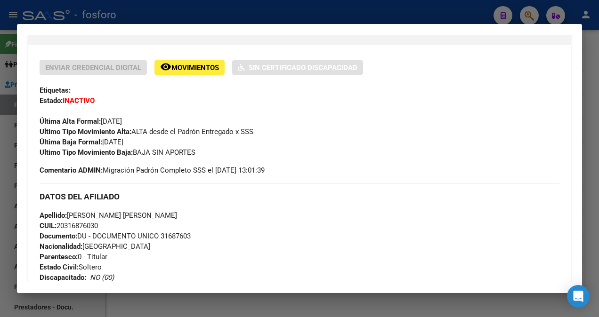
scroll to position [188, 0]
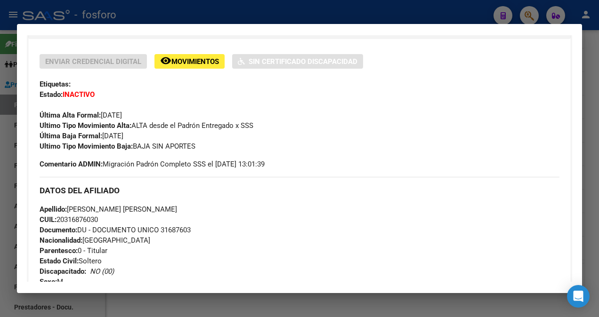
click at [10, 88] on div at bounding box center [299, 158] width 599 height 317
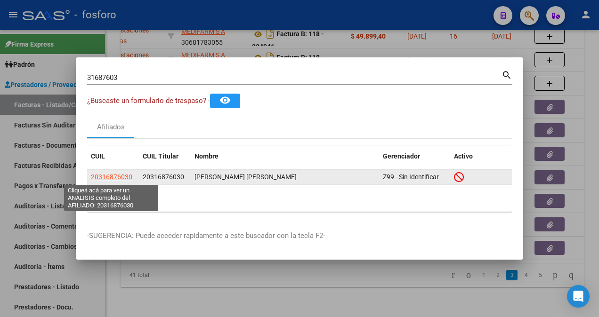
click at [104, 179] on span "20316876030" at bounding box center [111, 177] width 41 height 8
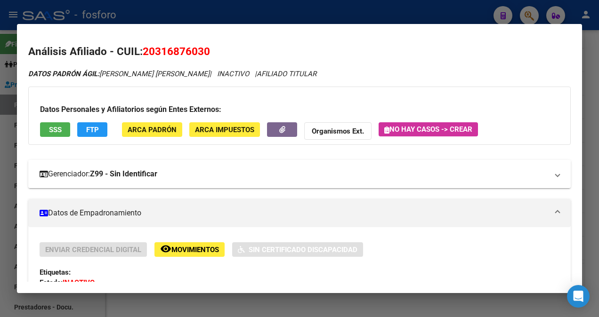
scroll to position [235, 0]
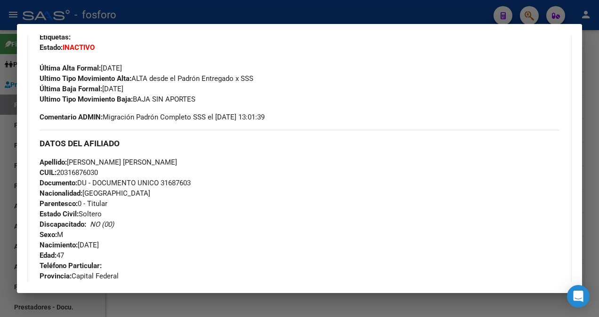
click at [6, 73] on div at bounding box center [299, 158] width 599 height 317
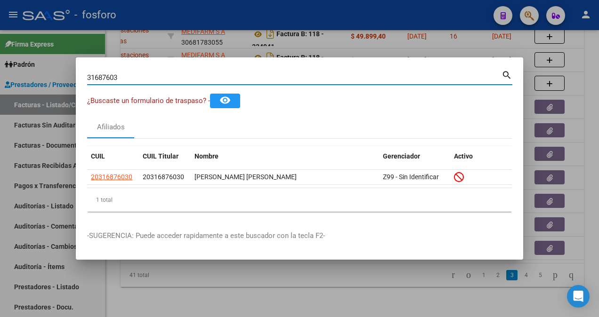
click at [134, 81] on input "31687603" at bounding box center [294, 77] width 414 height 8
type input "3"
type input "70519980"
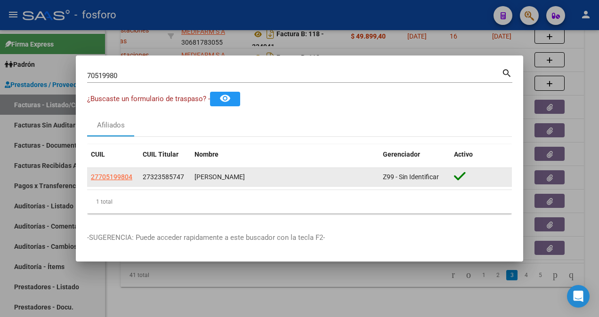
click at [107, 173] on app-link-go-to "27705199804" at bounding box center [111, 177] width 41 height 11
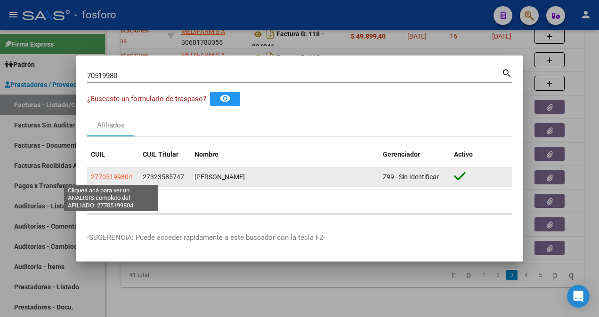
click at [110, 178] on span "27705199804" at bounding box center [111, 177] width 41 height 8
type textarea "27705199804"
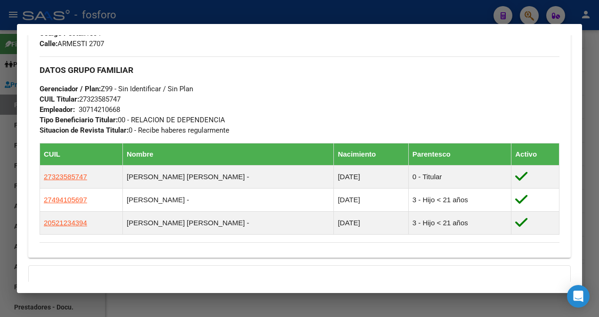
scroll to position [631, 0]
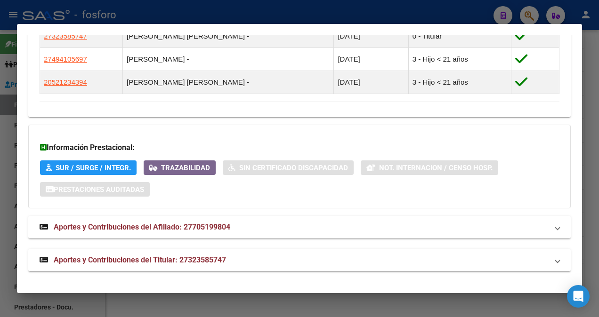
click at [5, 121] on div at bounding box center [299, 158] width 599 height 317
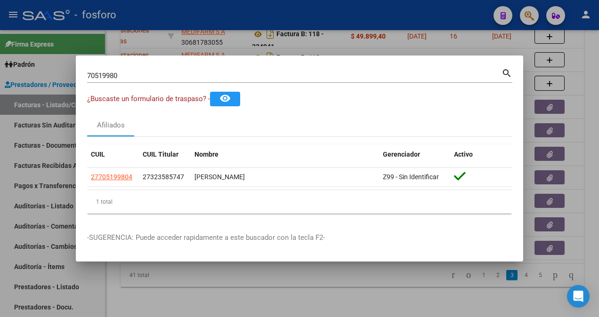
click at [150, 84] on div "70519980 Buscar (apellido, dni, cuil, nro traspaso, cuit, obra social) search" at bounding box center [299, 79] width 425 height 25
click at [147, 74] on input "70519980" at bounding box center [294, 76] width 414 height 8
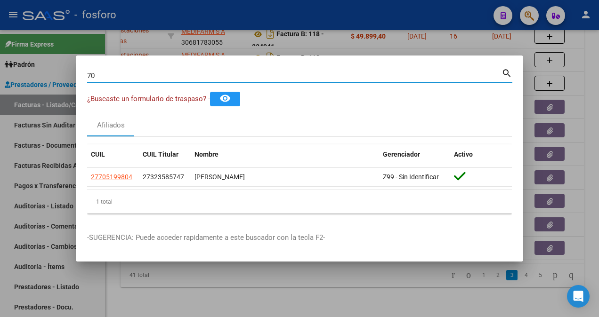
type input "7"
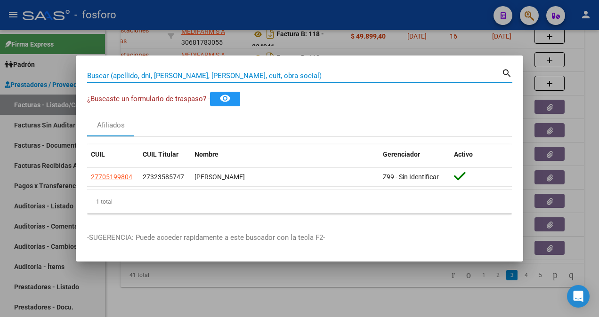
paste input "48.939.485"
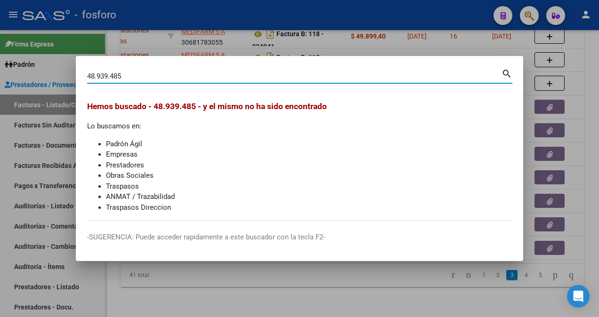
click at [112, 74] on input "48.939.485" at bounding box center [294, 76] width 414 height 8
click at [97, 75] on input "48.939485" at bounding box center [294, 76] width 414 height 8
type input "48939485"
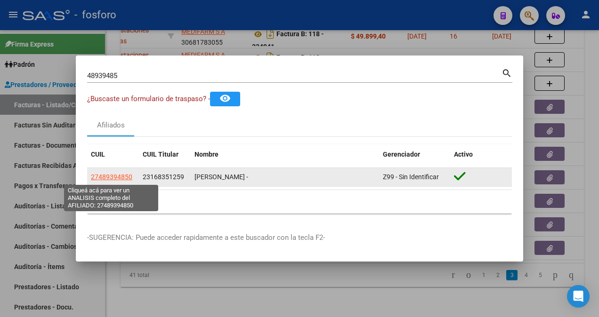
click at [128, 180] on span "27489394850" at bounding box center [111, 177] width 41 height 8
type textarea "27489394850"
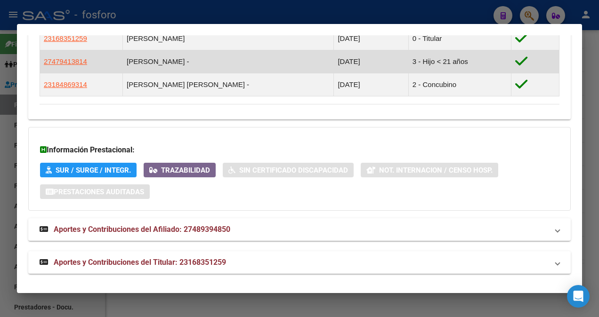
scroll to position [649, 0]
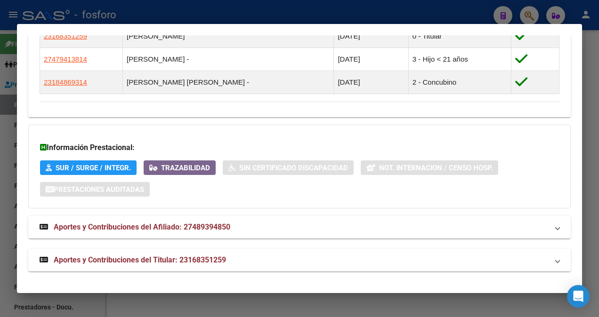
click at [7, 104] on div at bounding box center [299, 158] width 599 height 317
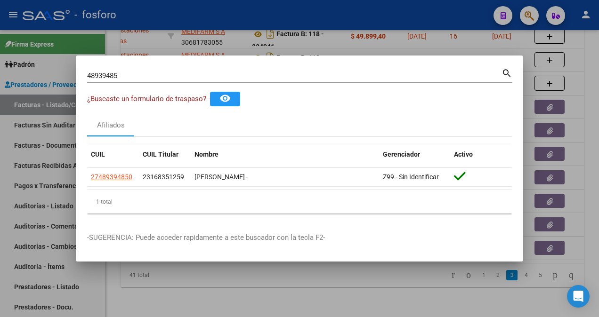
click at [223, 281] on div at bounding box center [299, 158] width 599 height 317
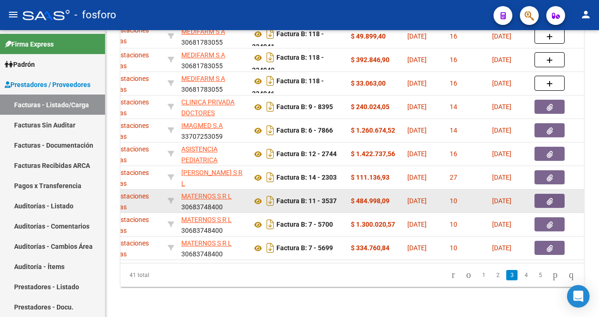
click at [546, 198] on icon "button" at bounding box center [549, 201] width 6 height 7
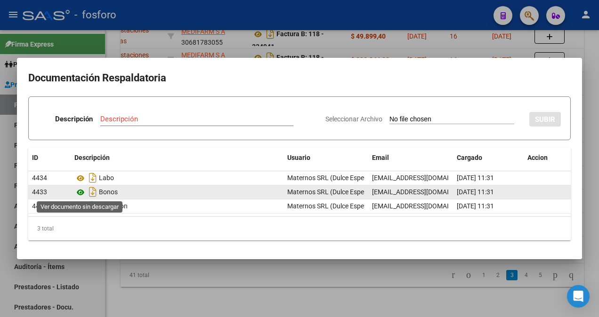
click at [80, 192] on icon at bounding box center [80, 192] width 12 height 11
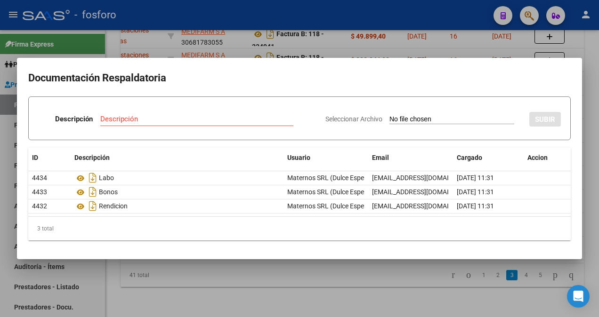
click at [0, 139] on html "menu - fosforo person Firma Express Padrón Afiliados Empadronados Padrón Ágil A…" at bounding box center [299, 158] width 599 height 317
click at [12, 133] on div at bounding box center [299, 158] width 599 height 317
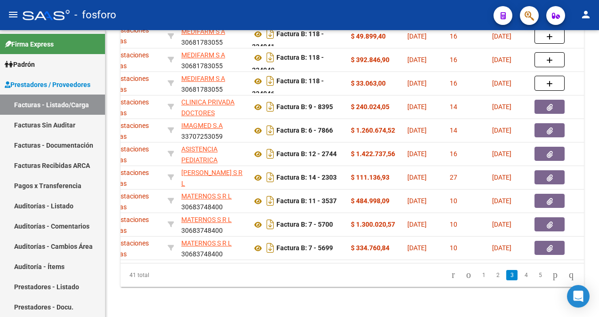
click at [528, 9] on span "button" at bounding box center [528, 15] width 9 height 19
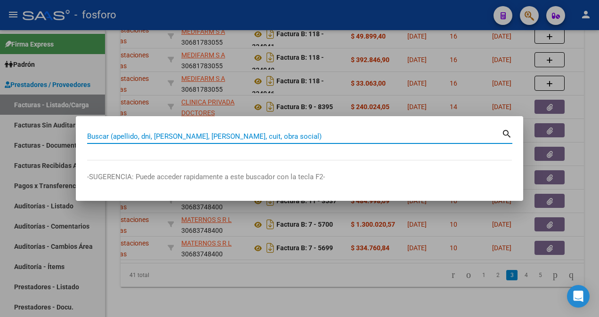
paste input "47.941.381"
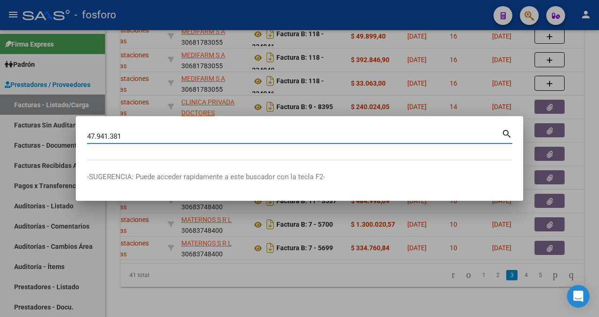
click at [97, 137] on input "47.941.381" at bounding box center [294, 136] width 414 height 8
click at [111, 137] on input "47941.381" at bounding box center [294, 136] width 414 height 8
click at [109, 137] on input "47941.381" at bounding box center [294, 136] width 414 height 8
type input "47941381"
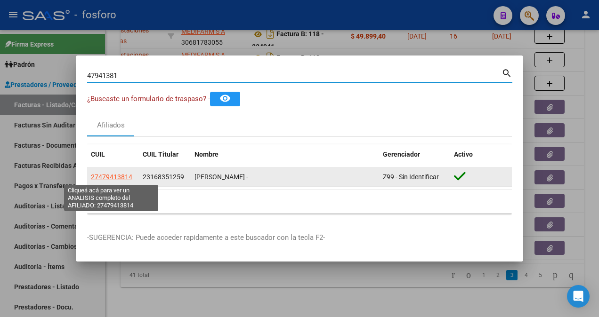
click at [112, 181] on span "27479413814" at bounding box center [111, 177] width 41 height 8
type textarea "27479413814"
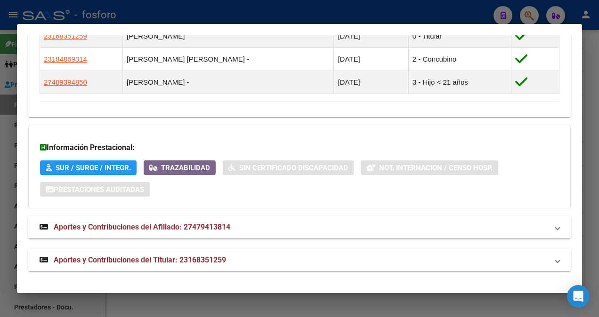
click at [0, 131] on html "menu - fosforo person Firma Express Padrón Afiliados Empadronados Padrón Ágil A…" at bounding box center [299, 158] width 599 height 317
drag, startPoint x: -1, startPoint y: 131, endPoint x: 8, endPoint y: 136, distance: 11.0
click at [8, 136] on div at bounding box center [299, 158] width 599 height 317
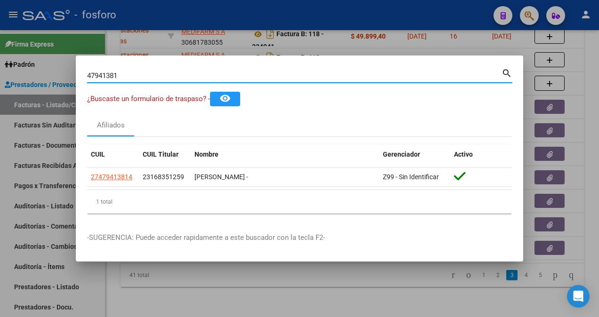
click at [124, 75] on input "47941381" at bounding box center [294, 76] width 414 height 8
type input "48880845"
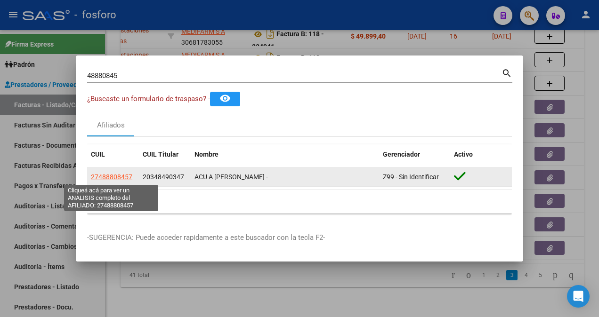
click at [97, 180] on span "27488808457" at bounding box center [111, 177] width 41 height 8
type textarea "27488808457"
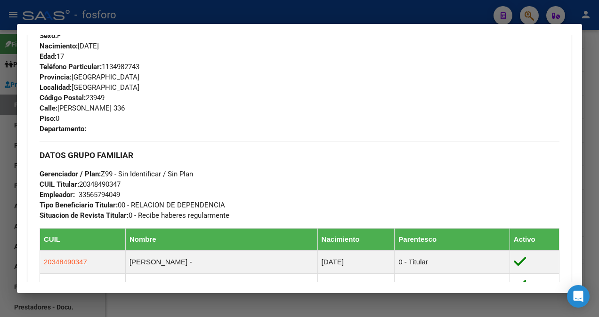
scroll to position [313, 0]
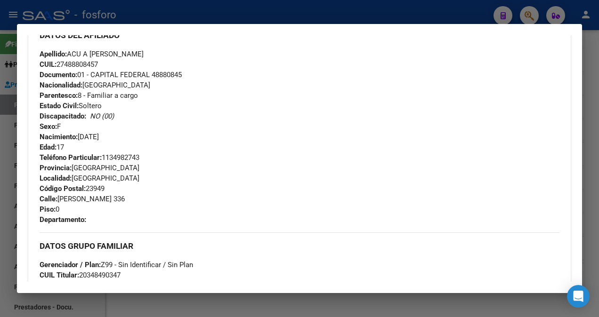
click at [10, 53] on div at bounding box center [299, 158] width 599 height 317
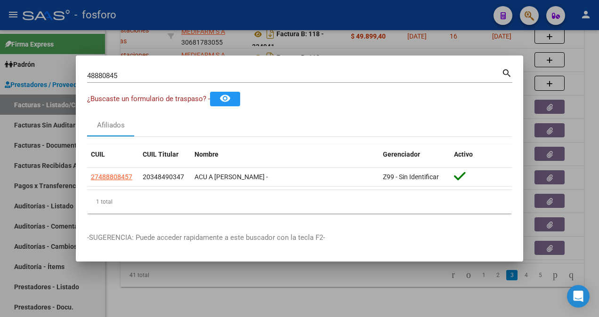
click at [181, 284] on div at bounding box center [299, 158] width 599 height 317
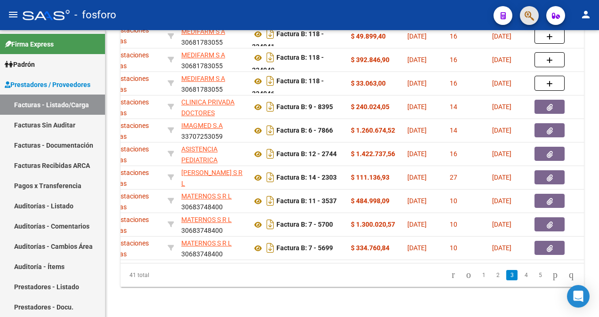
click at [522, 20] on button "button" at bounding box center [529, 15] width 19 height 19
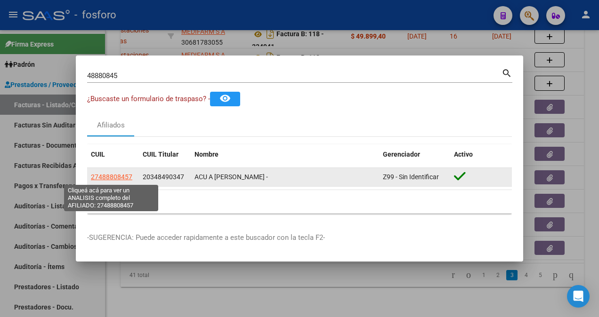
click at [113, 174] on span "27488808457" at bounding box center [111, 177] width 41 height 8
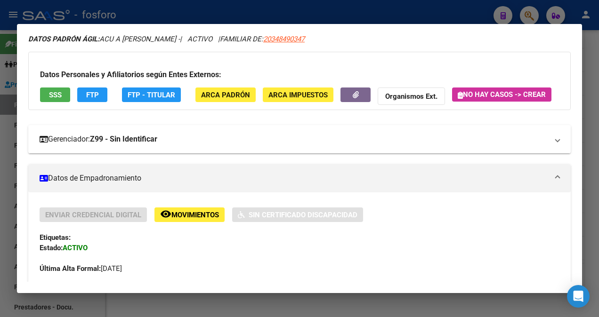
scroll to position [0, 0]
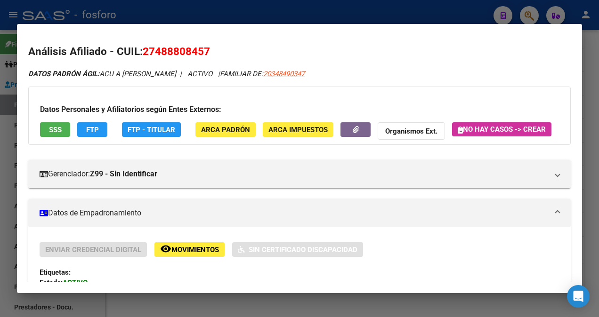
click at [0, 116] on html "menu - fosforo person Firma Express Padrón Afiliados Empadronados Padrón Ágil A…" at bounding box center [299, 158] width 599 height 317
click at [4, 116] on div at bounding box center [299, 158] width 599 height 317
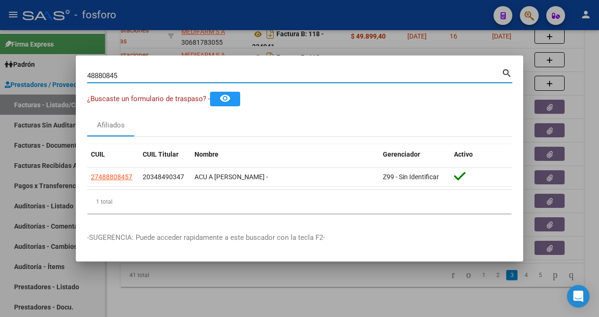
click at [122, 75] on input "48880845" at bounding box center [294, 76] width 414 height 8
type input "4"
type input "32358574"
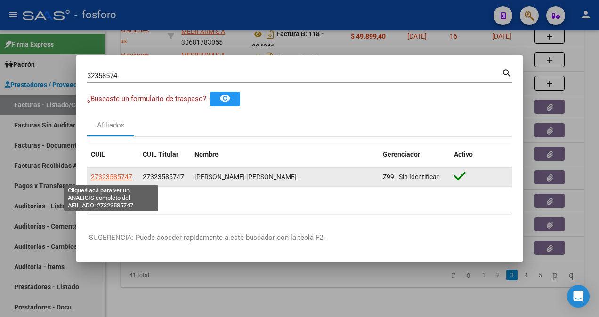
click at [122, 177] on span "27323585747" at bounding box center [111, 177] width 41 height 8
type textarea "27323585747"
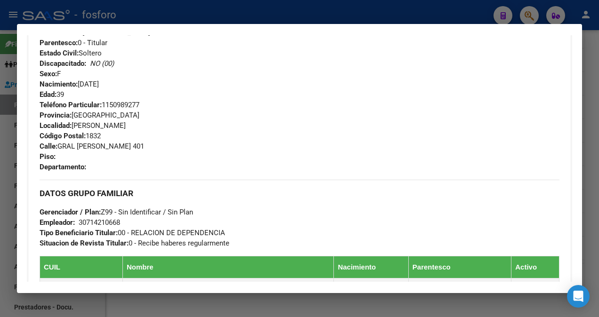
scroll to position [369, 0]
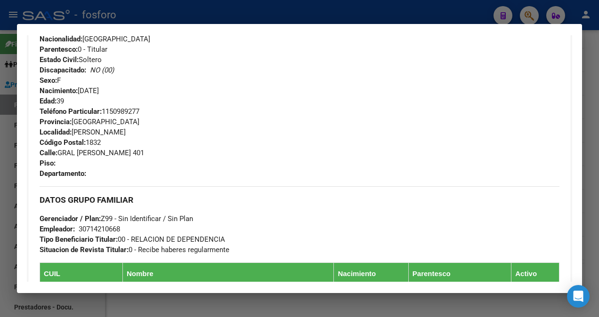
click at [2, 49] on div at bounding box center [299, 158] width 599 height 317
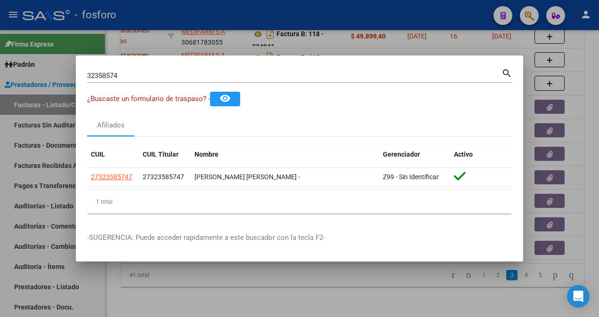
click at [145, 77] on input "32358574" at bounding box center [294, 76] width 414 height 8
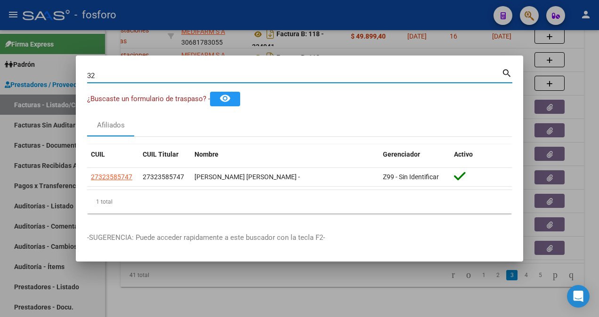
type input "3"
type input "29668046"
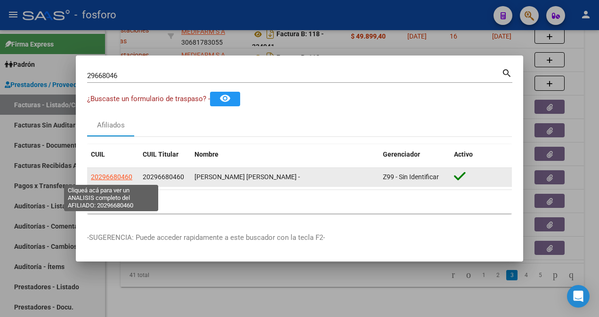
click at [117, 177] on span "20296680460" at bounding box center [111, 177] width 41 height 8
type textarea "20296680460"
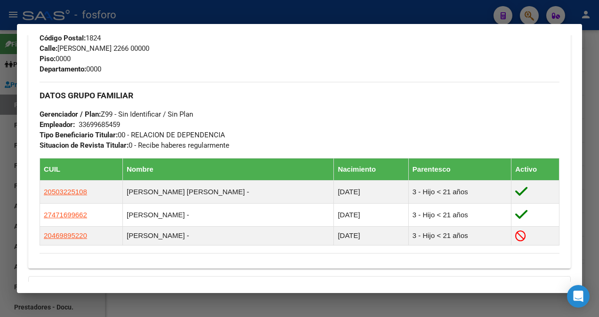
scroll to position [365, 0]
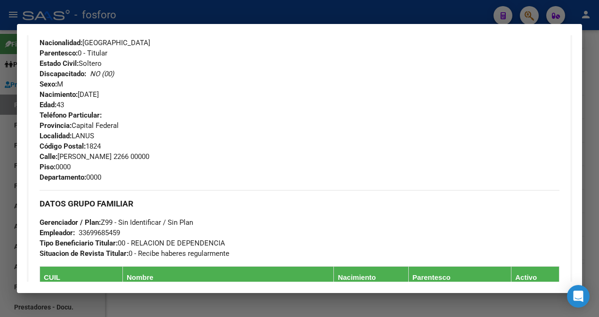
click at [5, 67] on div at bounding box center [299, 158] width 599 height 317
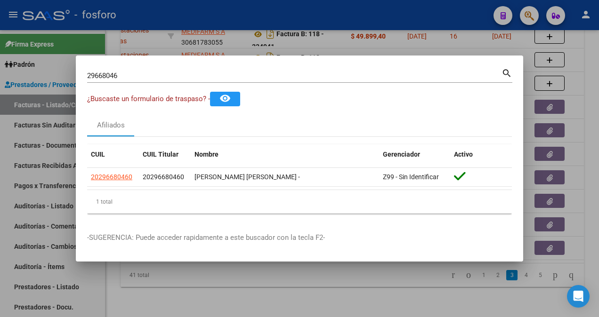
click at [52, 180] on div at bounding box center [299, 158] width 599 height 317
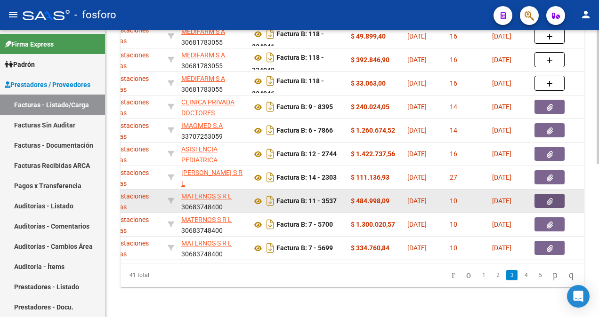
click at [550, 198] on icon "button" at bounding box center [549, 201] width 6 height 7
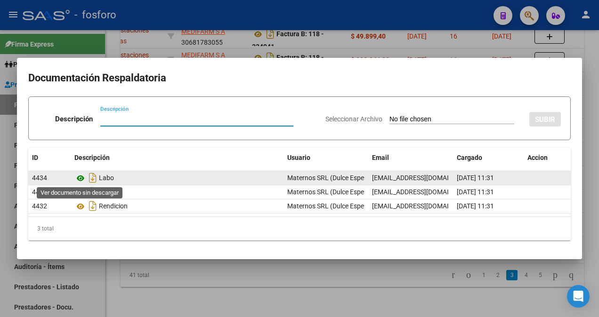
click at [82, 176] on icon at bounding box center [80, 178] width 12 height 11
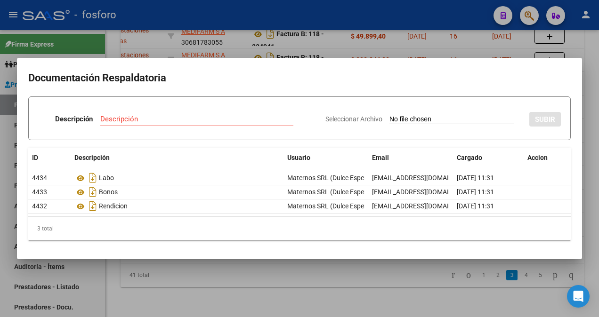
click at [129, 289] on div at bounding box center [299, 158] width 599 height 317
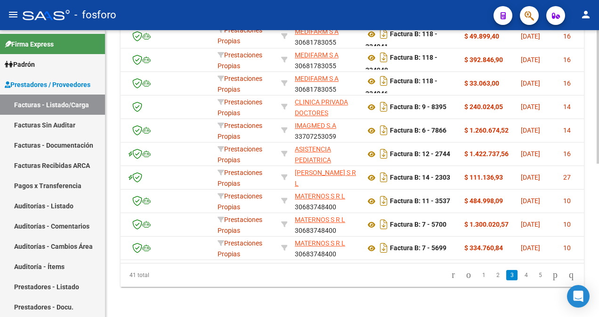
scroll to position [0, 0]
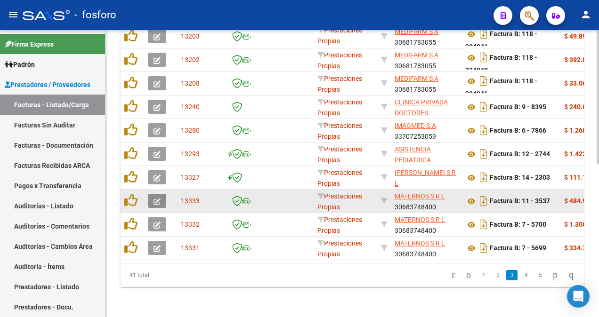
click at [153, 198] on icon "button" at bounding box center [156, 201] width 7 height 7
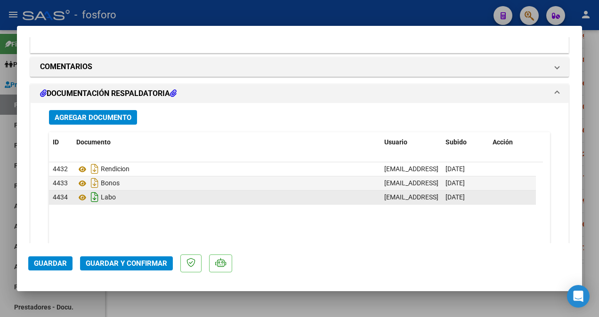
scroll to position [565, 0]
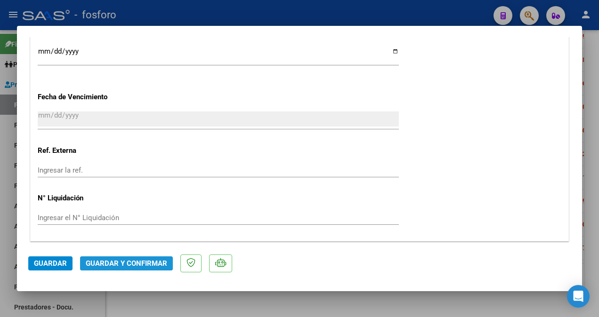
click at [142, 262] on span "Guardar y Confirmar" at bounding box center [126, 263] width 81 height 8
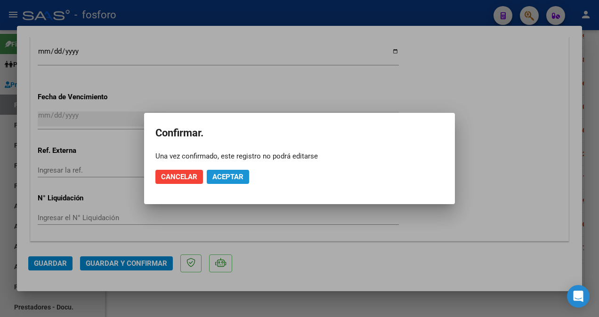
click at [218, 175] on span "Aceptar" at bounding box center [227, 177] width 31 height 8
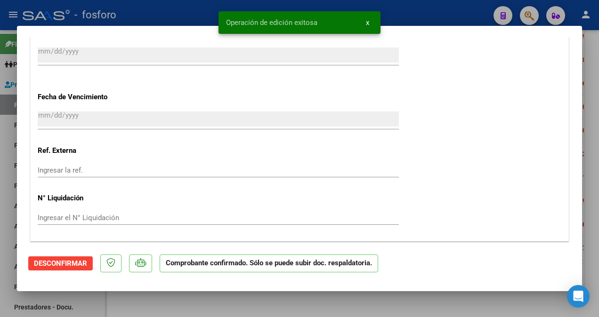
click at [8, 123] on div at bounding box center [299, 158] width 599 height 317
type input "$ 0,00"
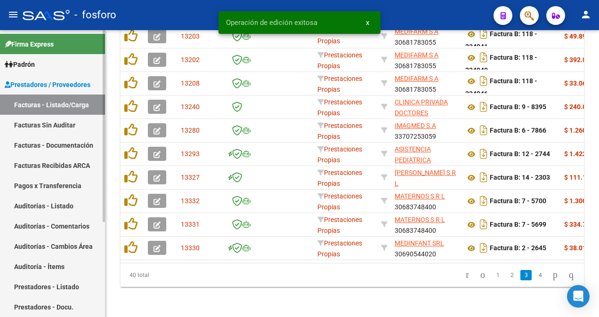
scroll to position [329, 0]
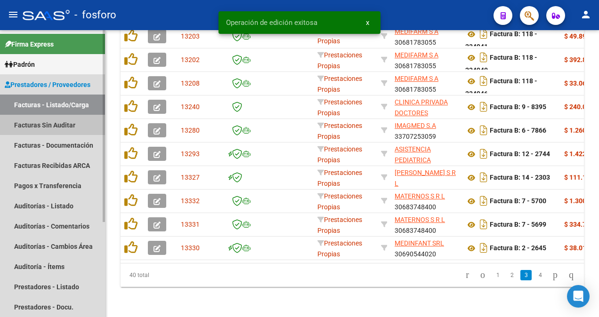
click at [45, 123] on link "Facturas Sin Auditar" at bounding box center [52, 125] width 105 height 20
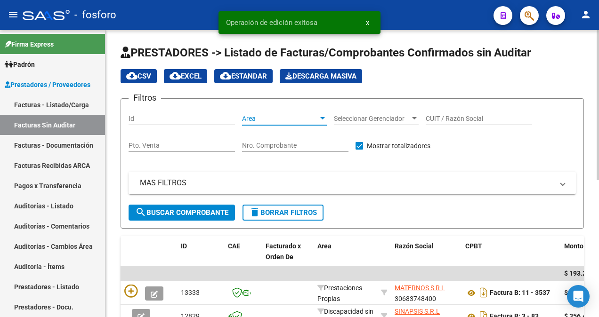
click at [322, 118] on div at bounding box center [322, 118] width 5 height 2
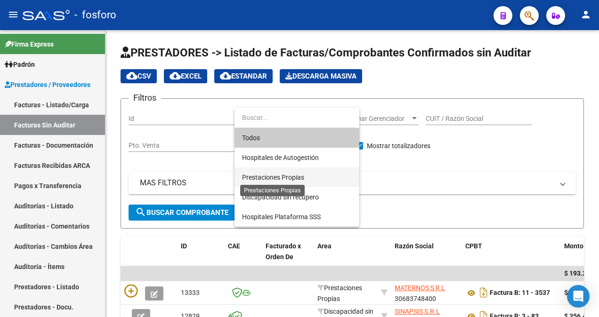
click at [286, 176] on span "Prestaciones Propias" at bounding box center [273, 178] width 62 height 8
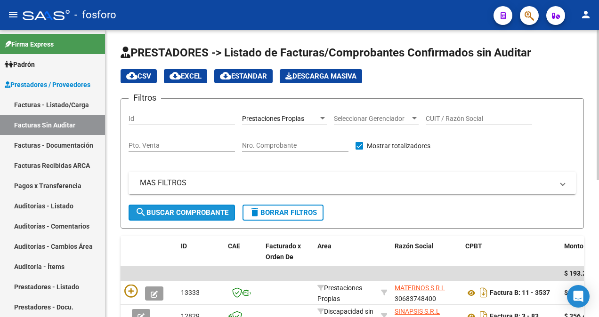
click at [186, 206] on button "search Buscar Comprobante" at bounding box center [181, 213] width 106 height 16
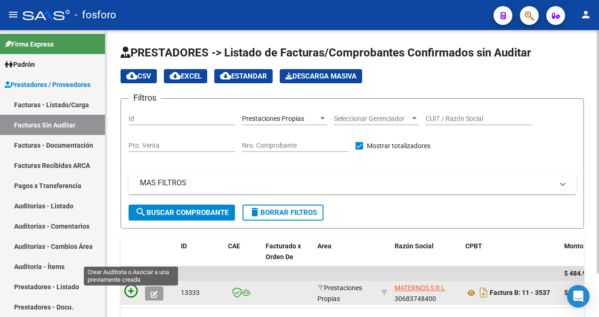
click at [128, 285] on icon at bounding box center [130, 291] width 13 height 13
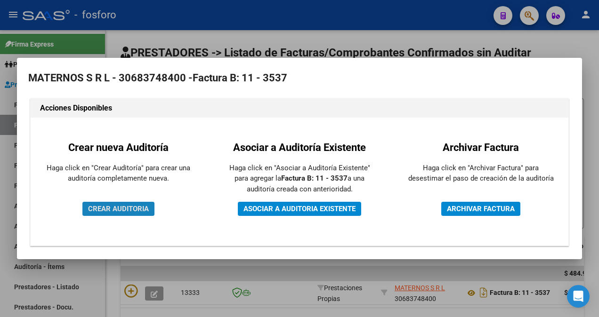
click at [132, 205] on span "CREAR AUDITORIA" at bounding box center [118, 209] width 61 height 8
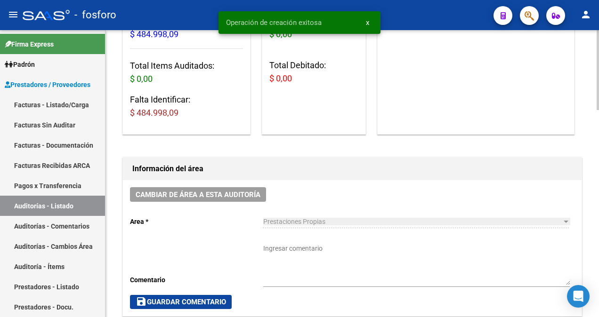
scroll to position [188, 0]
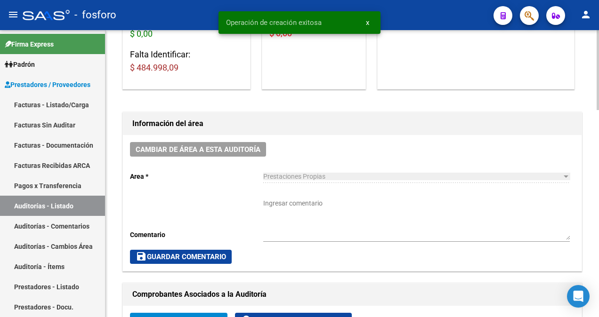
click at [281, 204] on textarea "Ingresar comentario" at bounding box center [416, 219] width 306 height 41
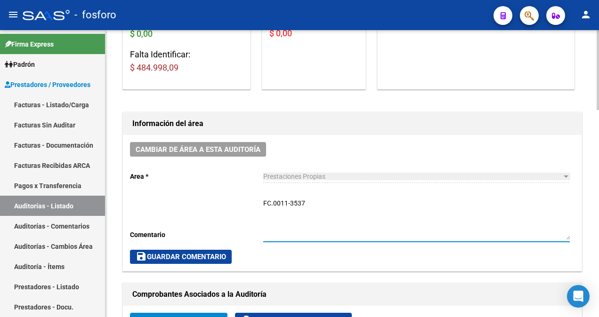
type textarea "FC.0011-3537"
click at [157, 256] on span "save Guardar Comentario" at bounding box center [181, 257] width 90 height 8
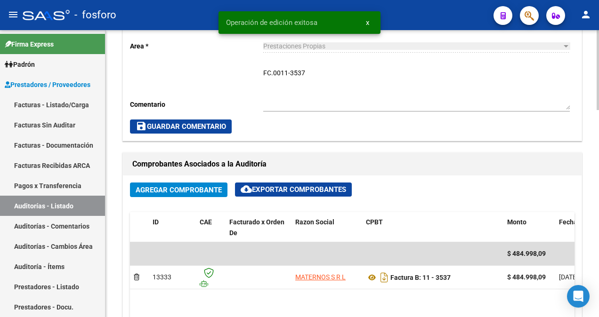
scroll to position [471, 0]
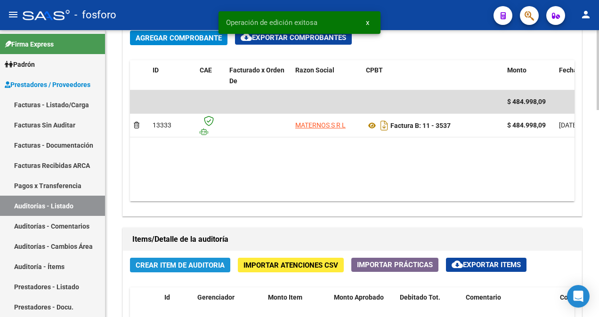
click at [148, 262] on span "Crear Item de Auditoria" at bounding box center [180, 265] width 89 height 8
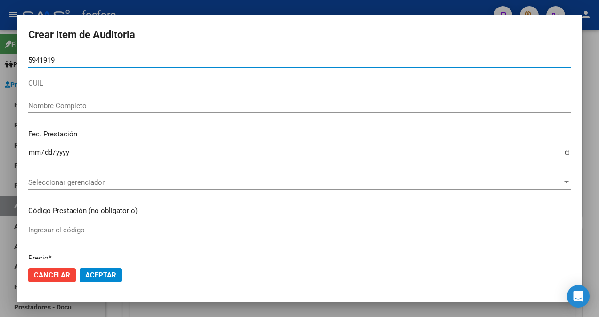
type input "59419196"
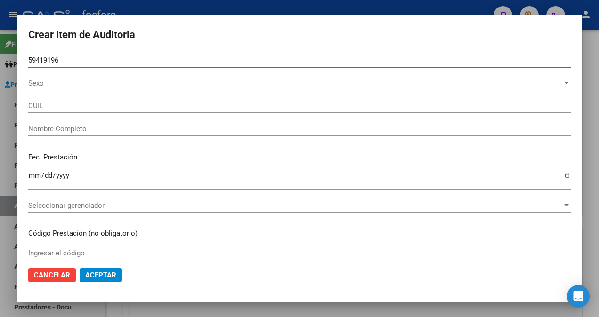
type input "27594191965"
type input "[PERSON_NAME]"
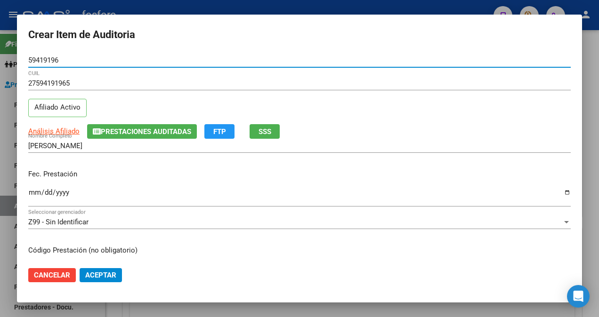
type input "59419196"
click at [30, 192] on input "Ingresar la fecha" at bounding box center [299, 196] width 542 height 15
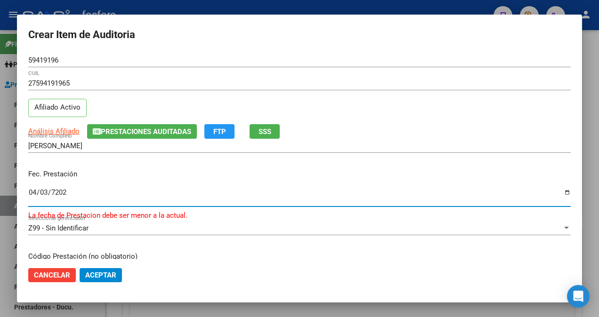
type input "[DATE]"
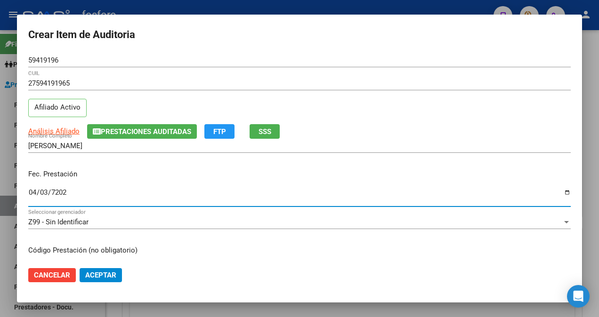
scroll to position [94, 0]
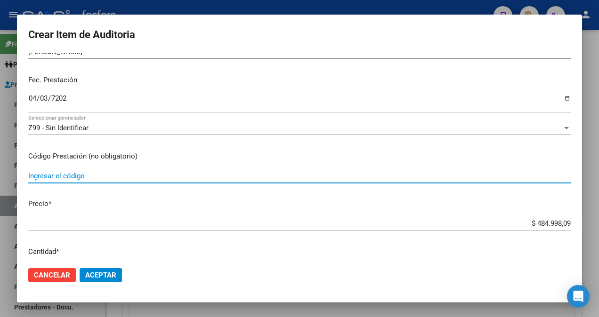
click at [75, 179] on input "Ingresar el código" at bounding box center [299, 176] width 542 height 8
type input "420107 - DEMAS AFILIADOS Y CODIGOS EN DETALLE ADJUNTO."
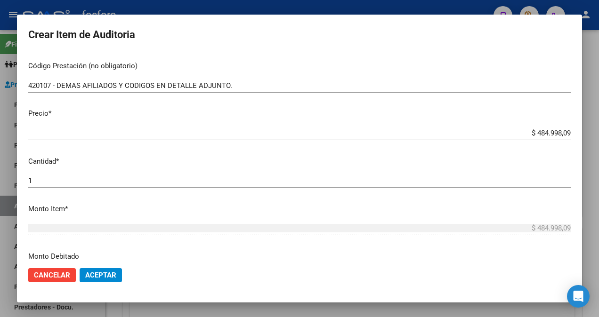
scroll to position [282, 0]
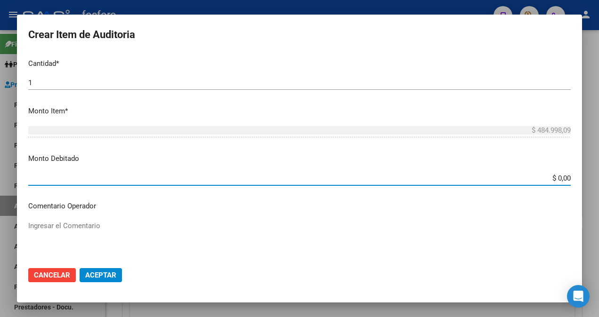
click at [562, 178] on input "$ 0,00" at bounding box center [299, 178] width 542 height 8
type input "$ 89.500,00"
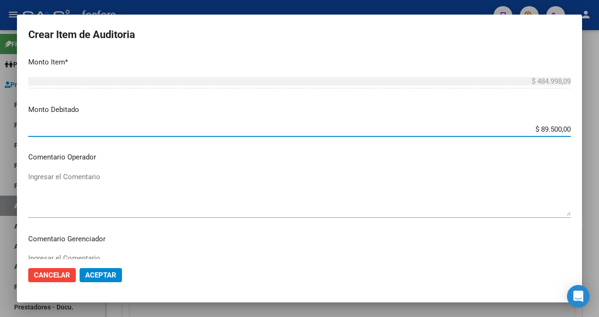
scroll to position [377, 0]
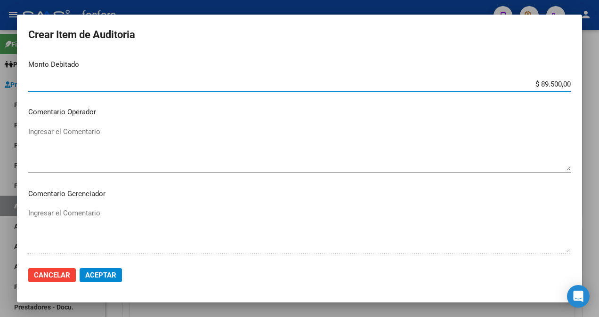
click at [85, 134] on textarea "Ingresar el Comentario" at bounding box center [299, 149] width 542 height 44
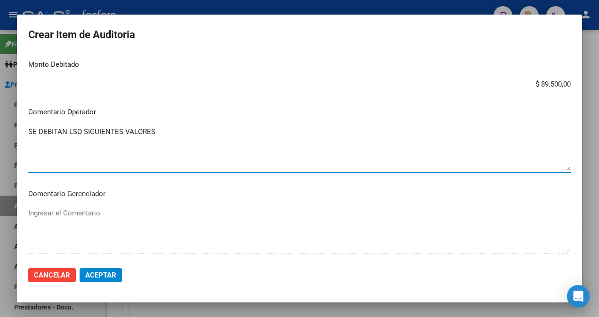
click at [80, 132] on textarea "SE DEBITAN LSO SIGUIENTES VALORES" at bounding box center [299, 149] width 542 height 44
click at [157, 131] on textarea "SE DEBITAN LOS SIGUIENTES VALORES" at bounding box center [299, 149] width 542 height 44
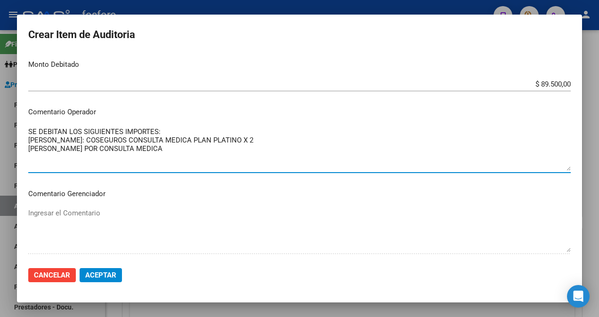
click at [88, 146] on textarea "SE DEBITAN LOS SIGUIENTES IMPORTES: [PERSON_NAME]: COSEGUROS CONSULTA MEDICA PL…" at bounding box center [299, 149] width 542 height 44
click at [230, 151] on textarea "SE DEBITAN LOS SIGUIENTES IMPORTES: [PERSON_NAME]: COSEGUROS CONSULTA MEDICA PL…" at bounding box center [299, 149] width 542 height 44
type textarea "SE DEBITAN LOS SIGUIENTES IMPORTES: [PERSON_NAME]: COSEGUROS CONSULTA MEDICA PL…"
